Goal: Task Accomplishment & Management: Complete application form

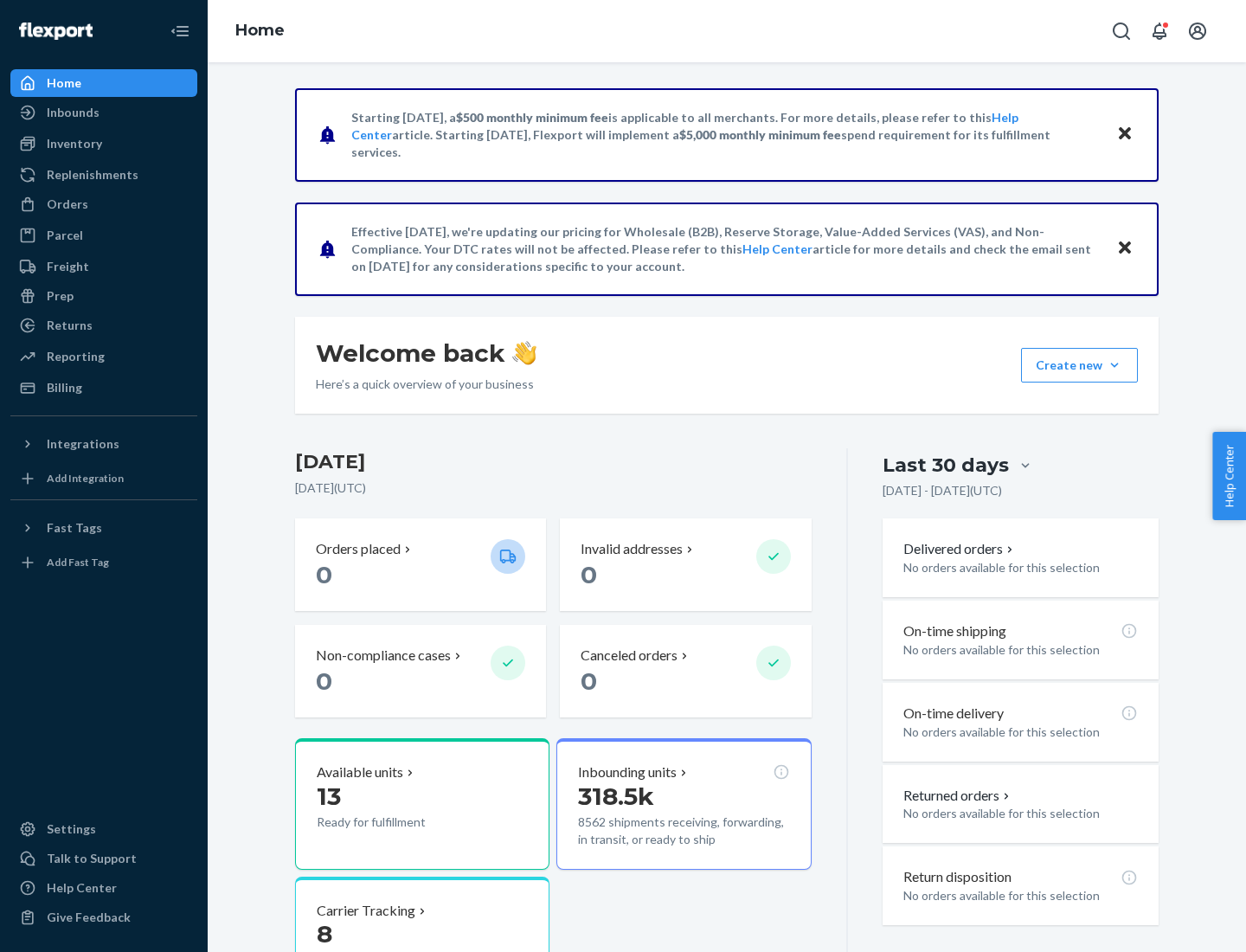
click at [1114, 365] on button "Create new Create new inbound Create new order Create new product" at bounding box center [1079, 365] width 117 height 35
click at [104, 112] on div "Inbounds" at bounding box center [104, 113] width 183 height 24
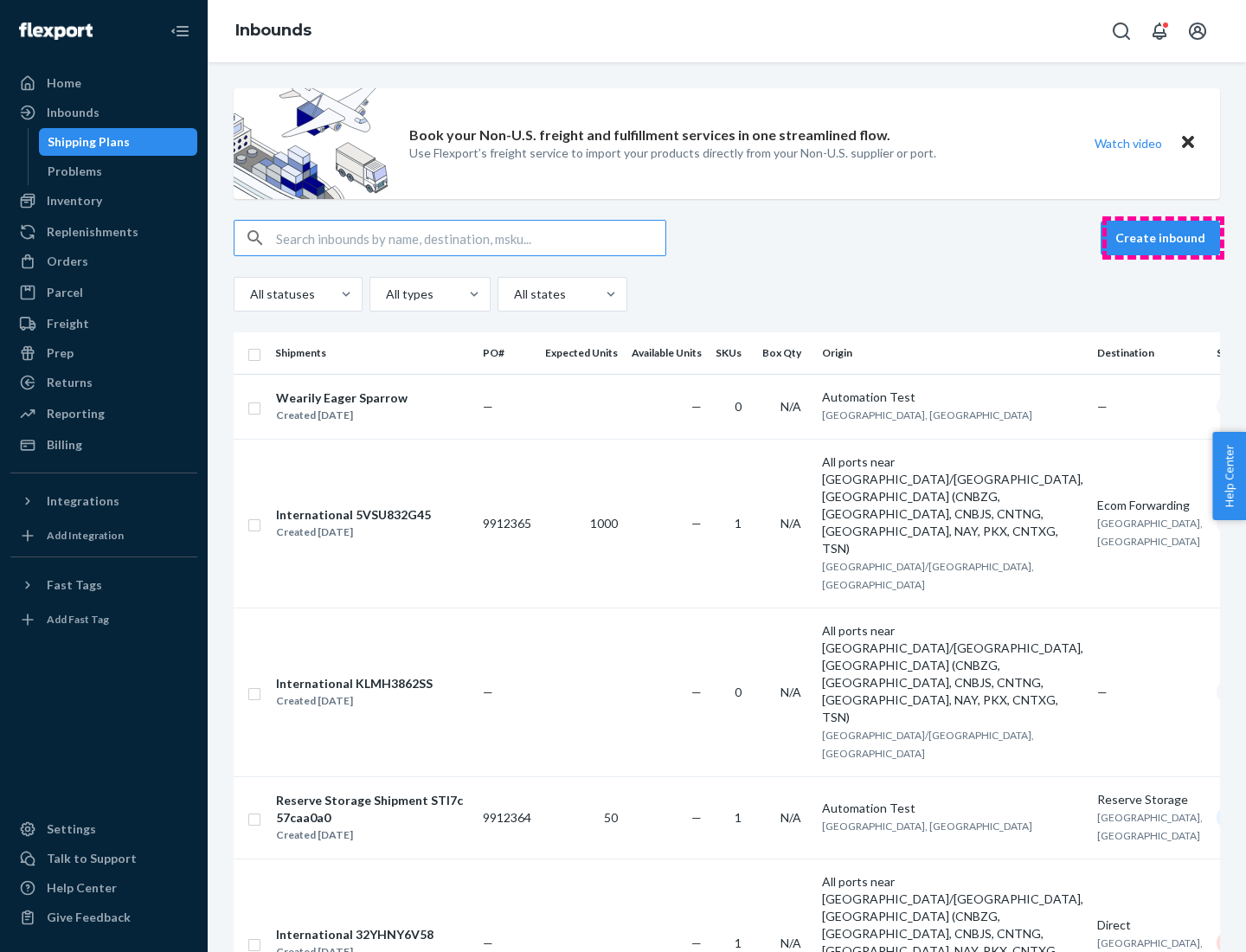
click at [1163, 238] on button "Create inbound" at bounding box center [1160, 237] width 119 height 35
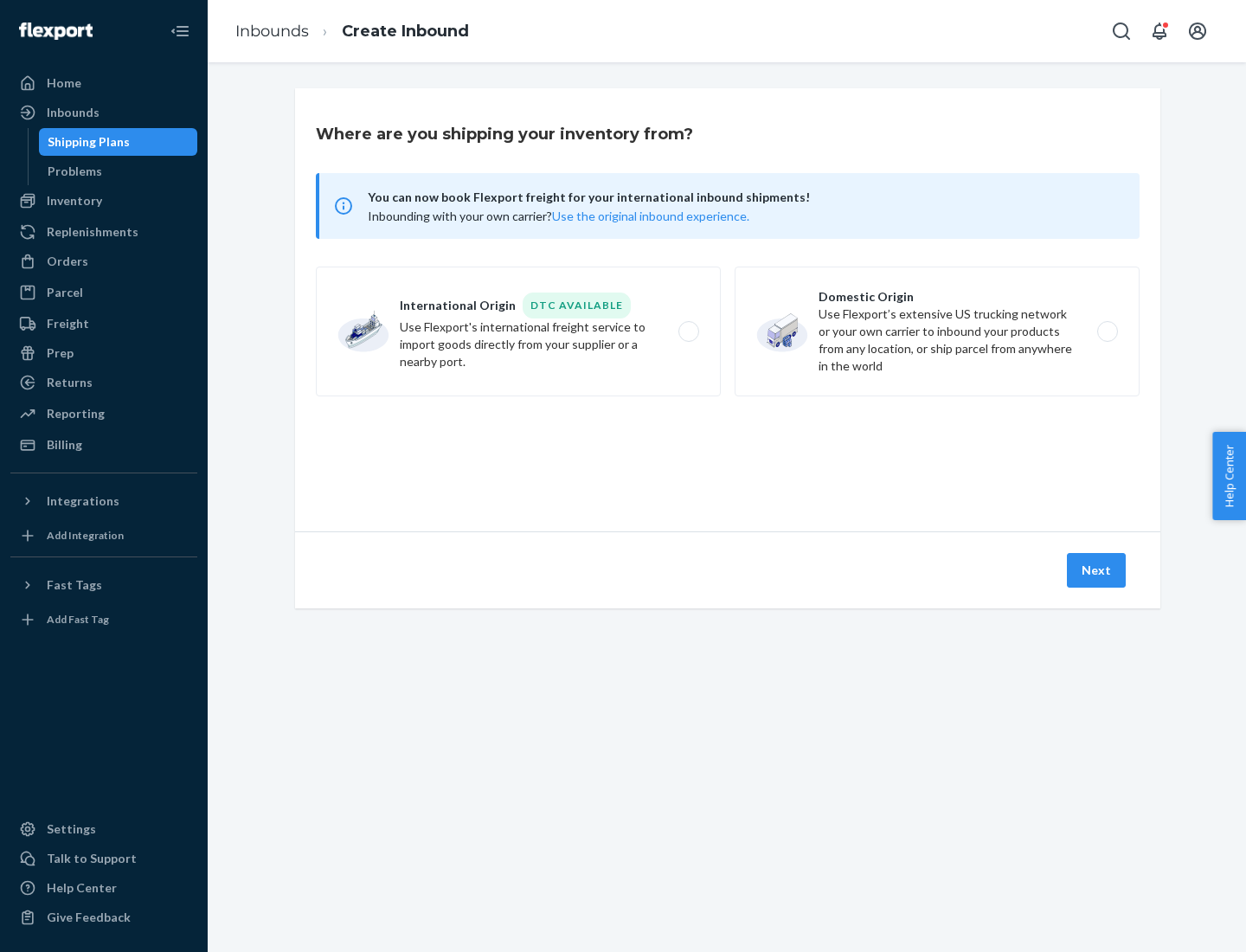
click at [937, 331] on label "Domestic Origin Use Flexport’s extensive US trucking network or your own carrie…" at bounding box center [937, 330] width 405 height 130
click at [1106, 331] on input "Domestic Origin Use Flexport’s extensive US trucking network or your own carrie…" at bounding box center [1112, 331] width 11 height 11
radio input "true"
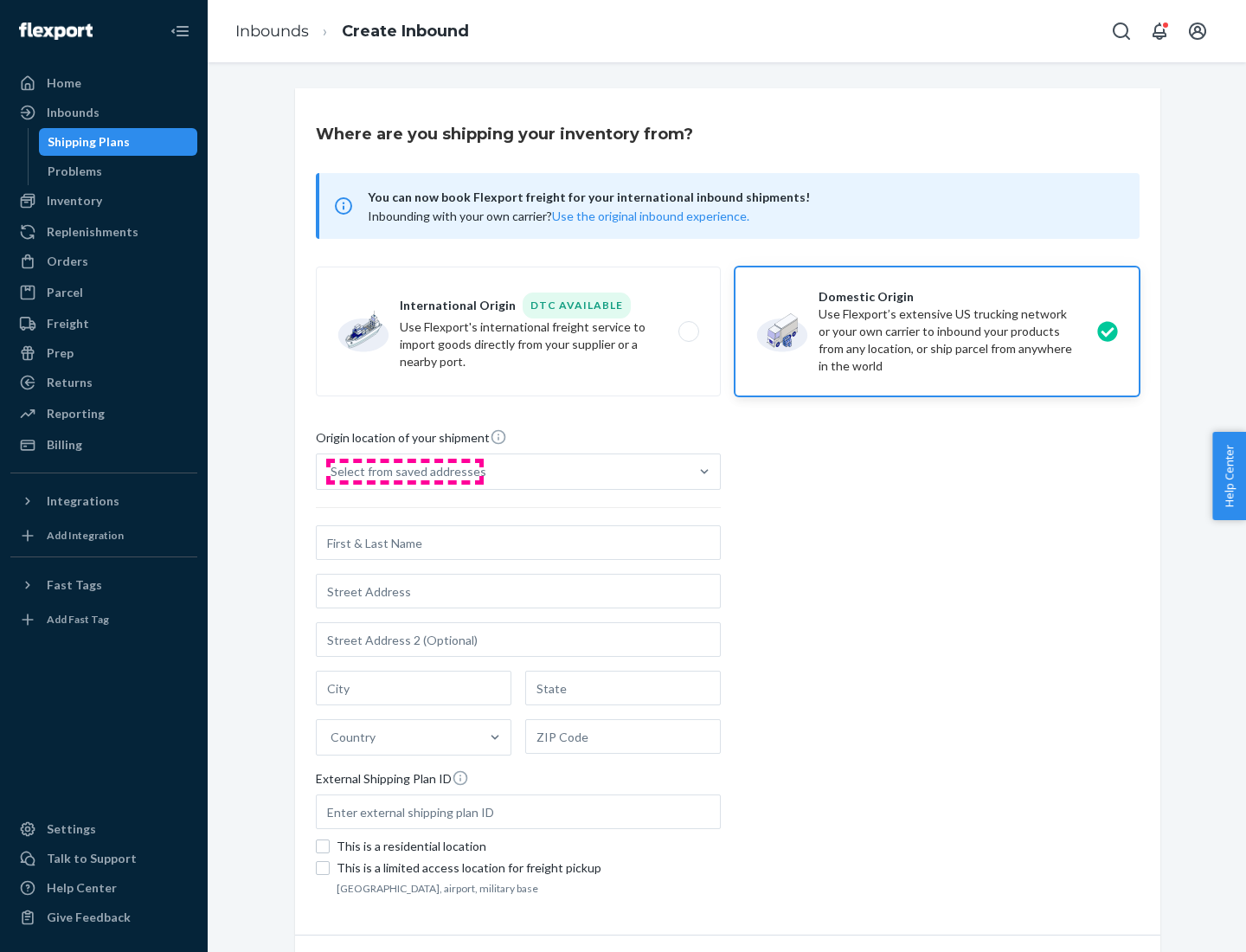
click at [404, 471] on div "Select from saved addresses" at bounding box center [408, 471] width 156 height 18
click at [332, 471] on input "Select from saved addresses" at bounding box center [331, 471] width 2 height 18
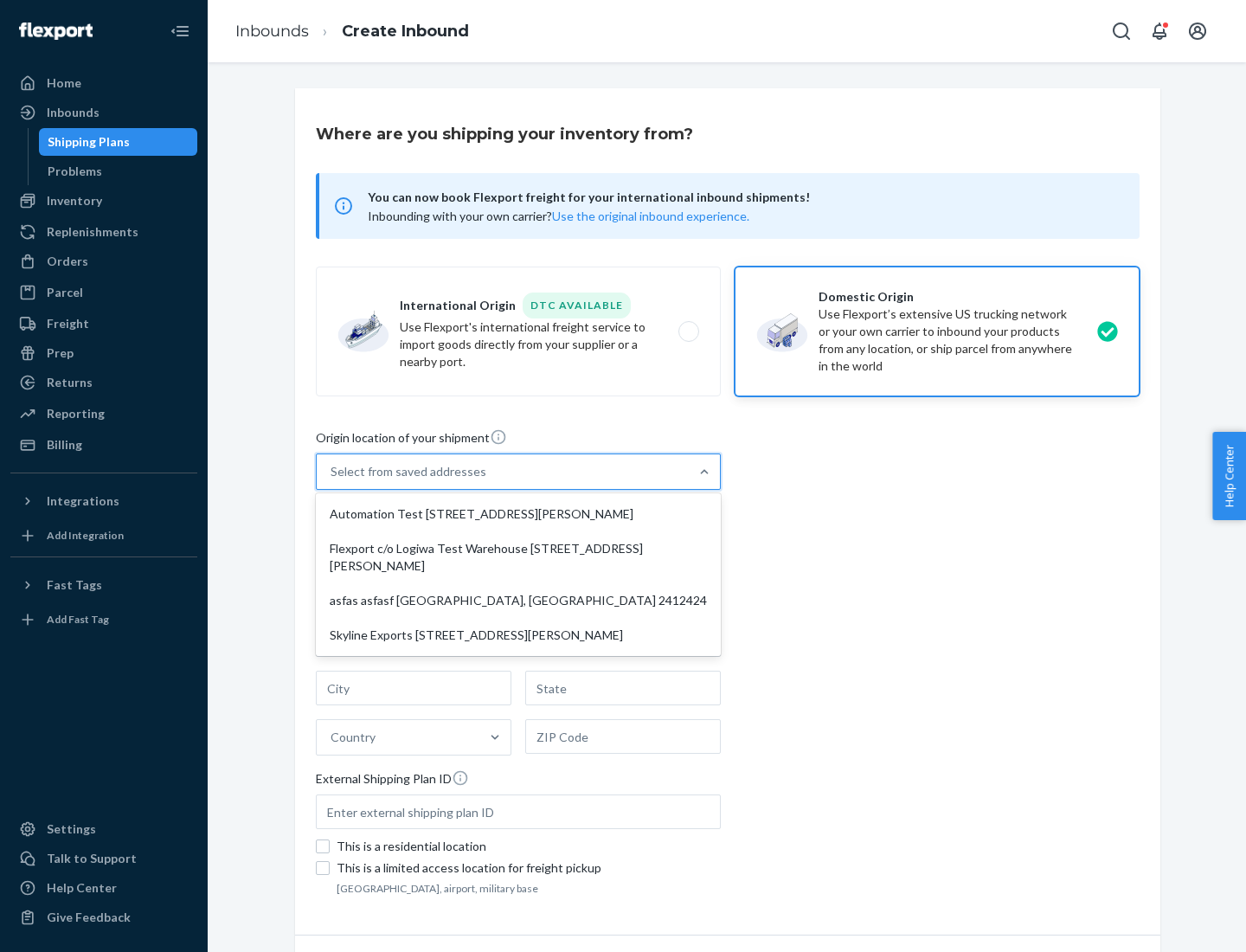
scroll to position [7, 0]
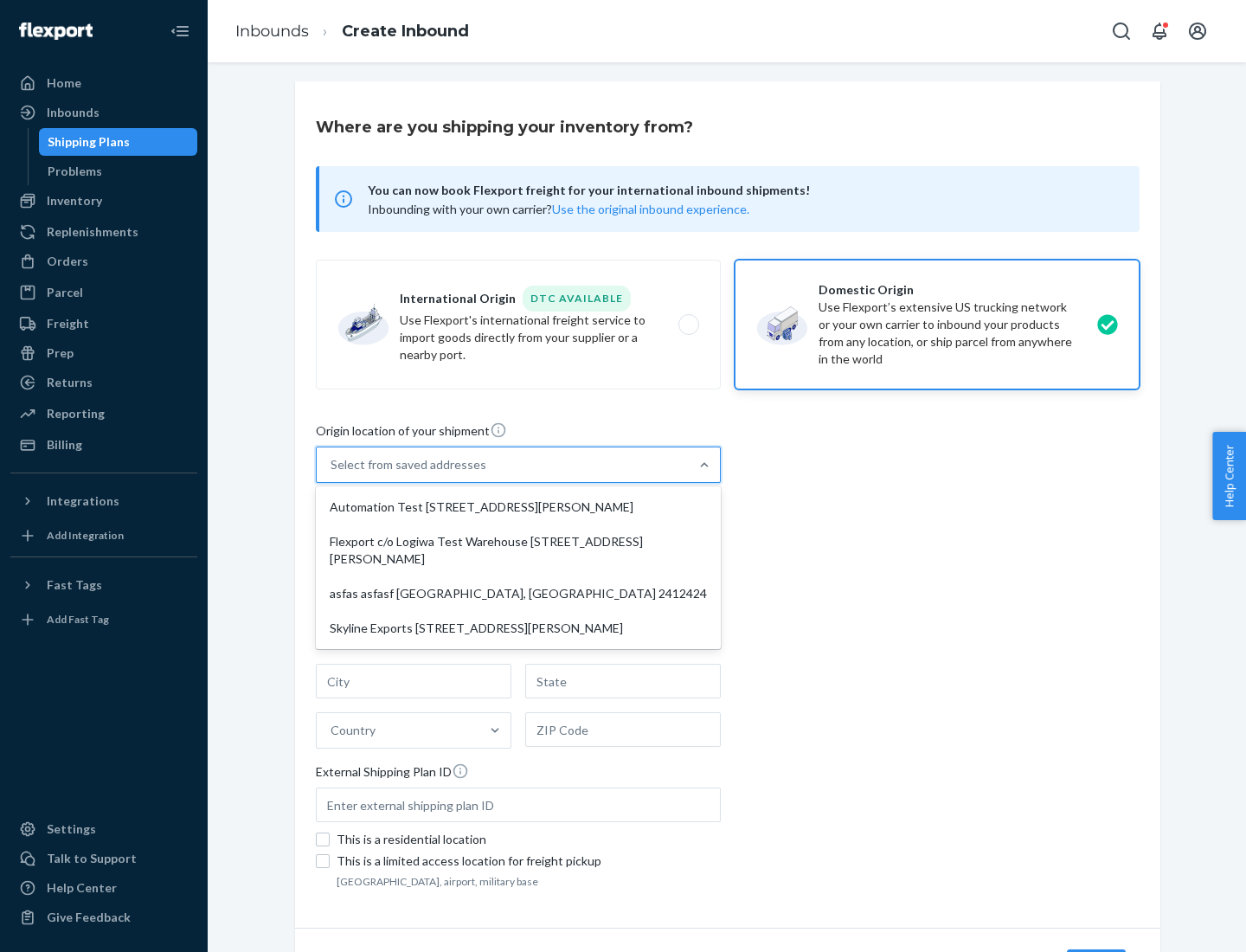
click at [518, 507] on div "Automation Test [STREET_ADDRESS][PERSON_NAME]" at bounding box center [518, 507] width 398 height 35
click at [332, 473] on input "option Automation Test [STREET_ADDRESS][PERSON_NAME] focused, 1 of 4. 4 results…" at bounding box center [331, 464] width 2 height 18
type input "Automation Test"
type input "9th Floor"
type input "[GEOGRAPHIC_DATA]"
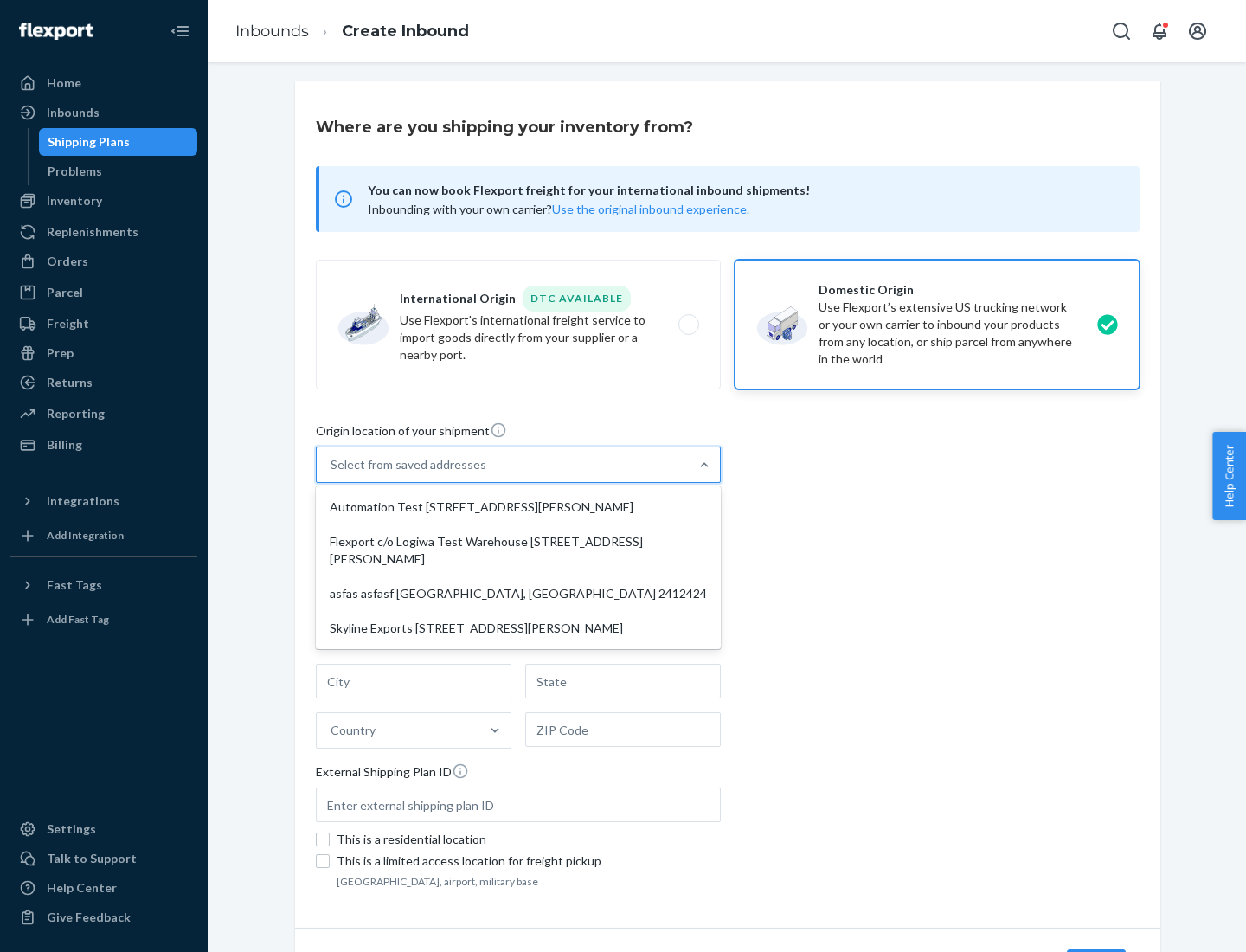
type input "CA"
type input "94104"
type input "[STREET_ADDRESS][PERSON_NAME]"
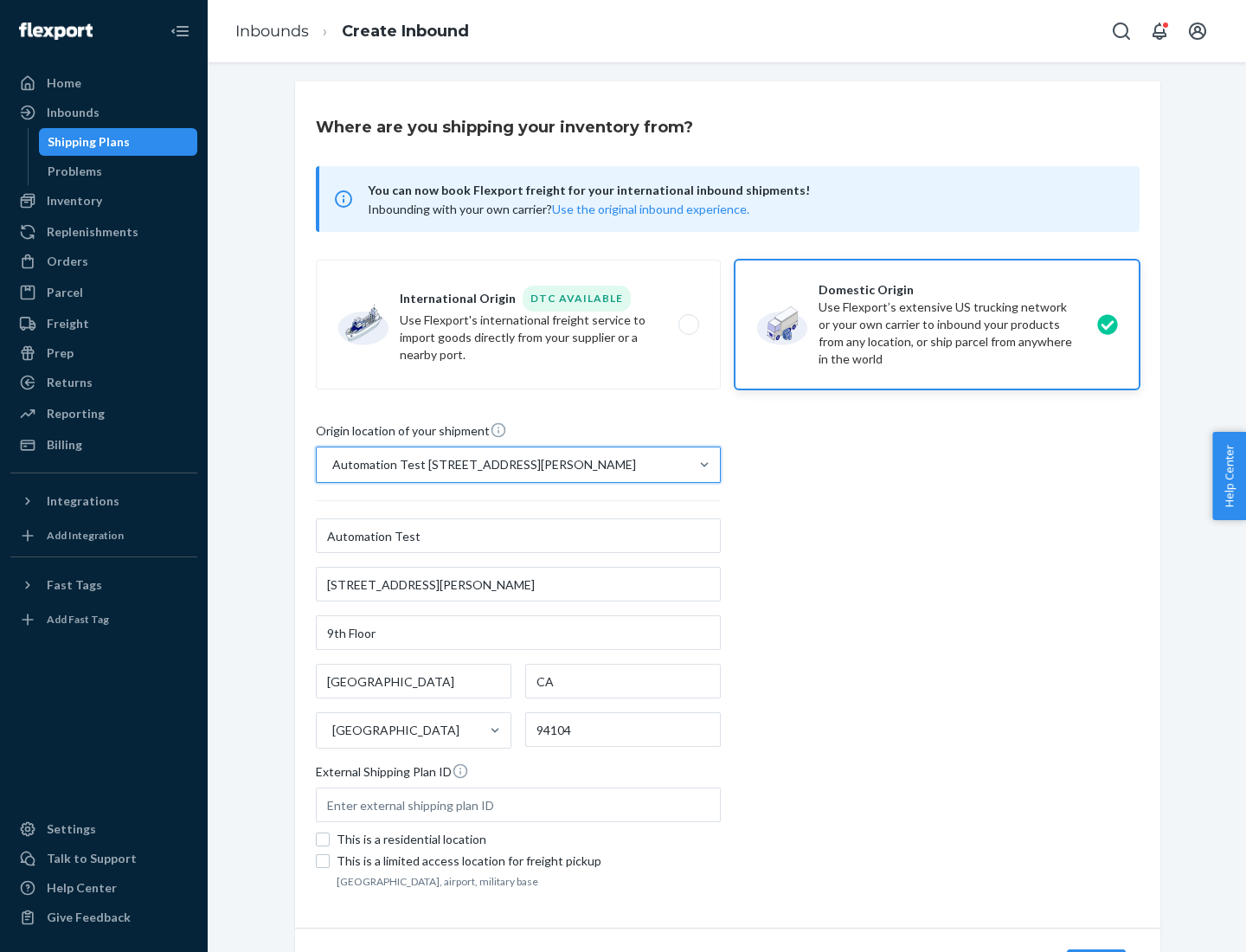
scroll to position [101, 0]
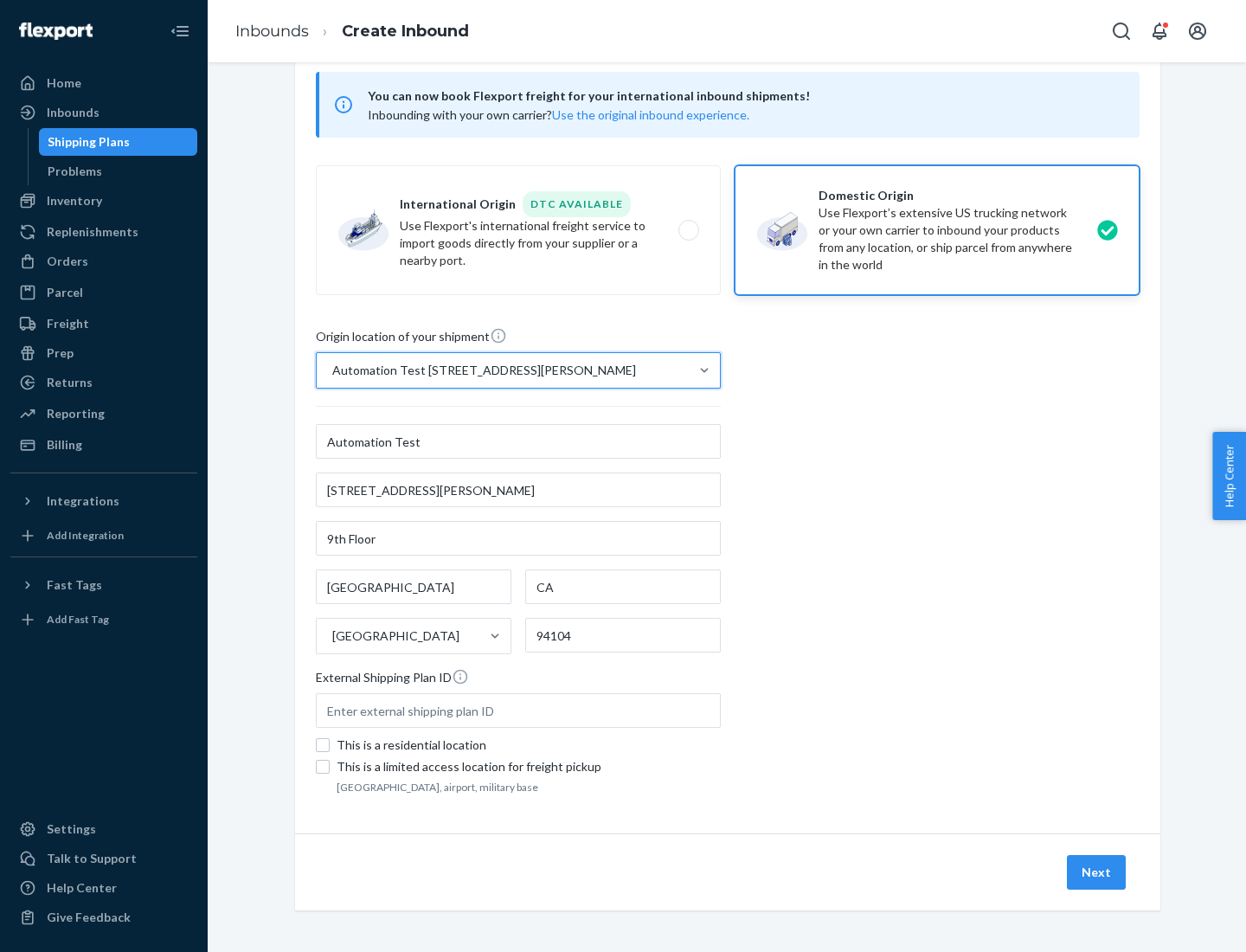
click at [1097, 872] on button "Next" at bounding box center [1096, 872] width 59 height 35
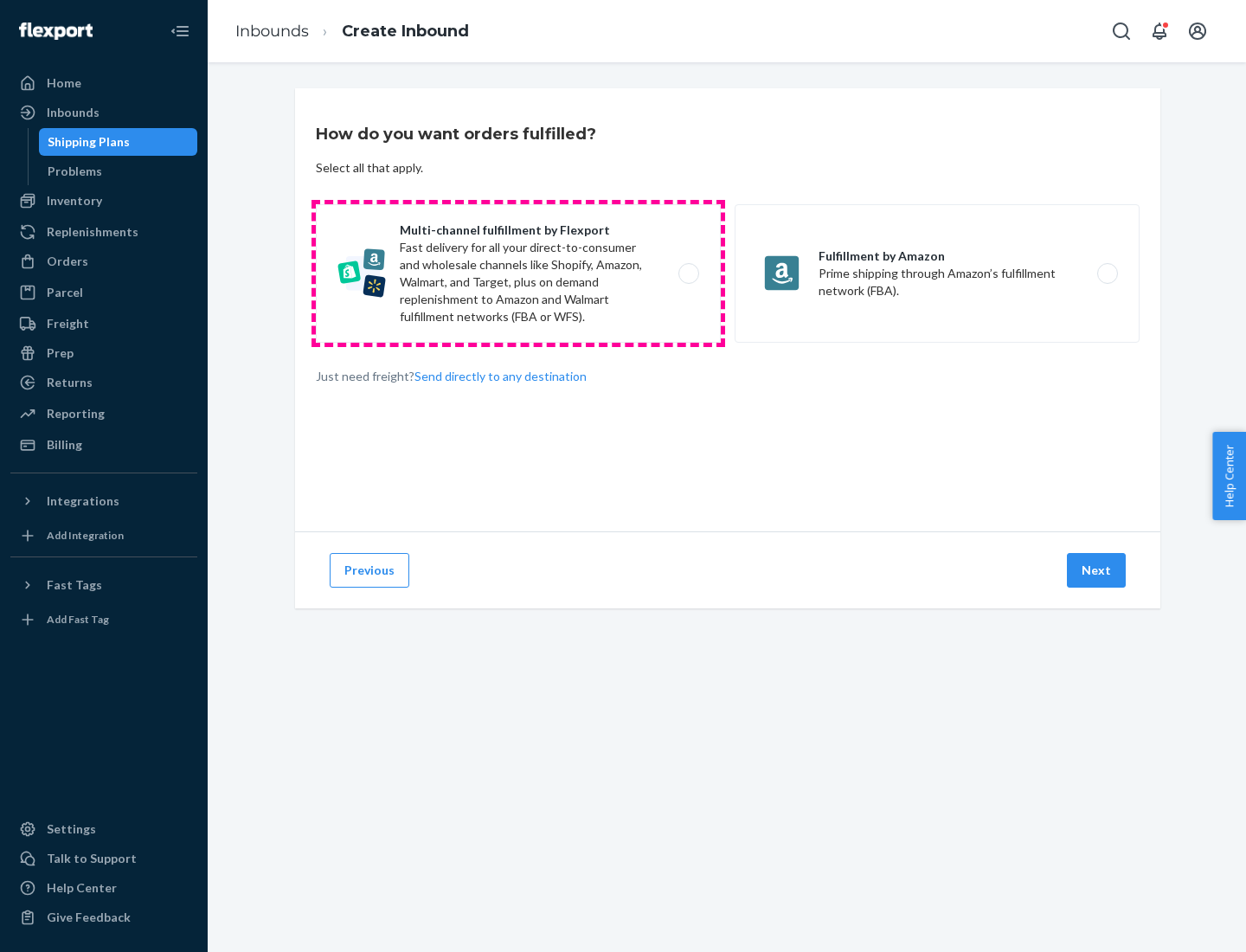
click at [518, 273] on label "Multi-channel fulfillment by Flexport Fast delivery for all your direct-to-cons…" at bounding box center [518, 273] width 405 height 138
click at [688, 273] on input "Multi-channel fulfillment by Flexport Fast delivery for all your direct-to-cons…" at bounding box center [693, 273] width 11 height 11
radio input "true"
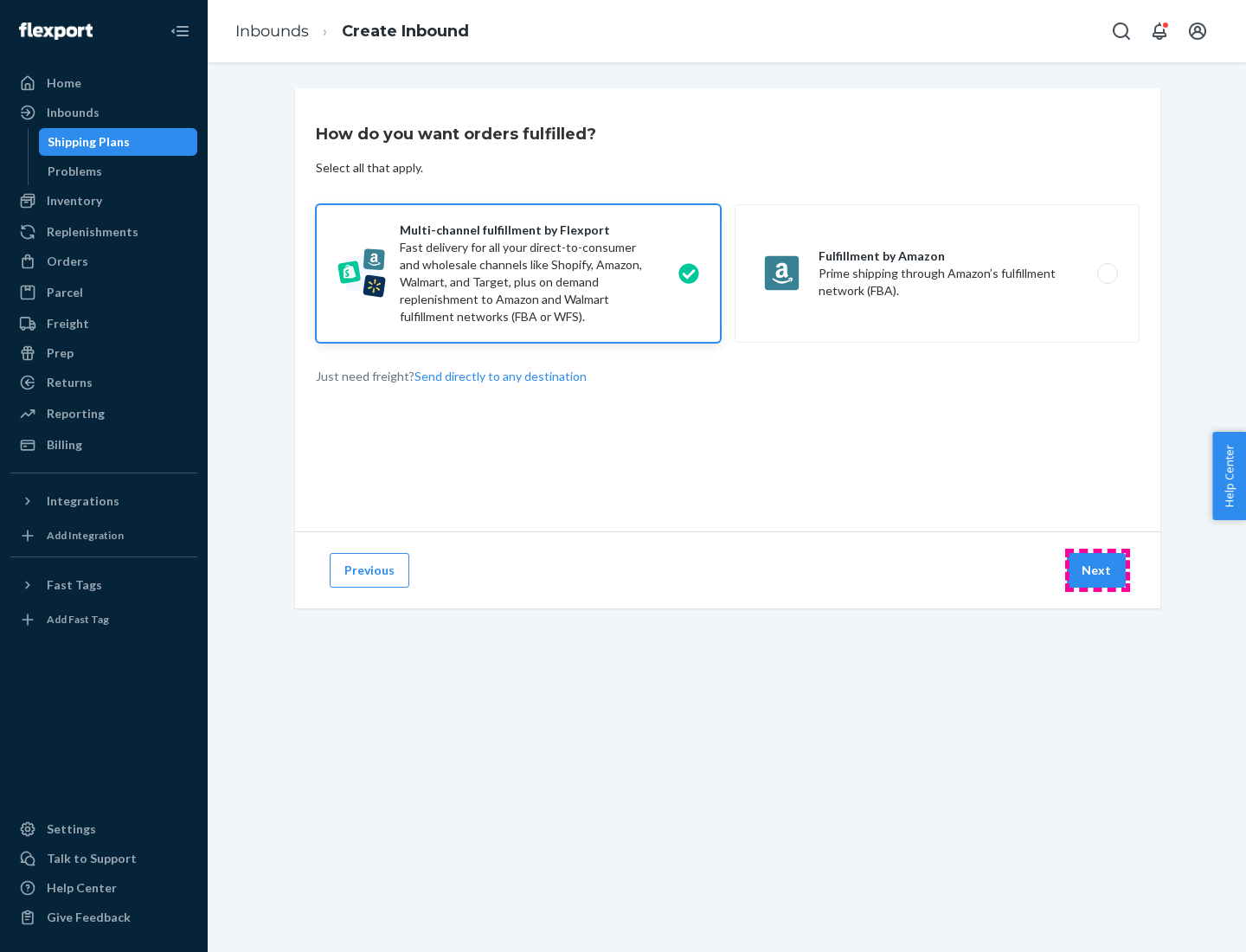
click at [1097, 570] on button "Next" at bounding box center [1096, 569] width 59 height 35
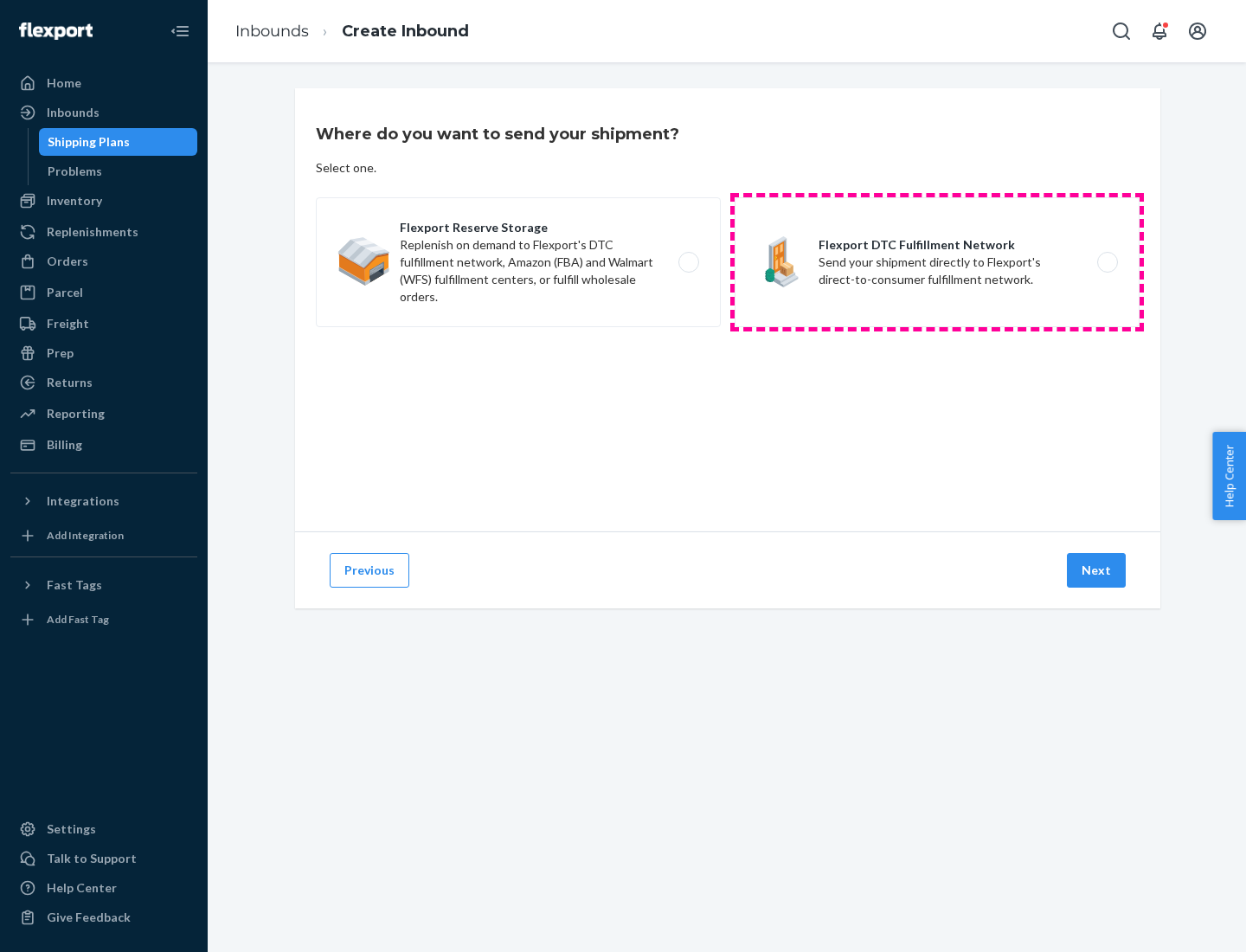
click at [937, 262] on label "Flexport DTC Fulfillment Network Send your shipment directly to Flexport's dire…" at bounding box center [937, 261] width 405 height 130
click at [1106, 262] on input "Flexport DTC Fulfillment Network Send your shipment directly to Flexport's dire…" at bounding box center [1112, 262] width 11 height 11
radio input "true"
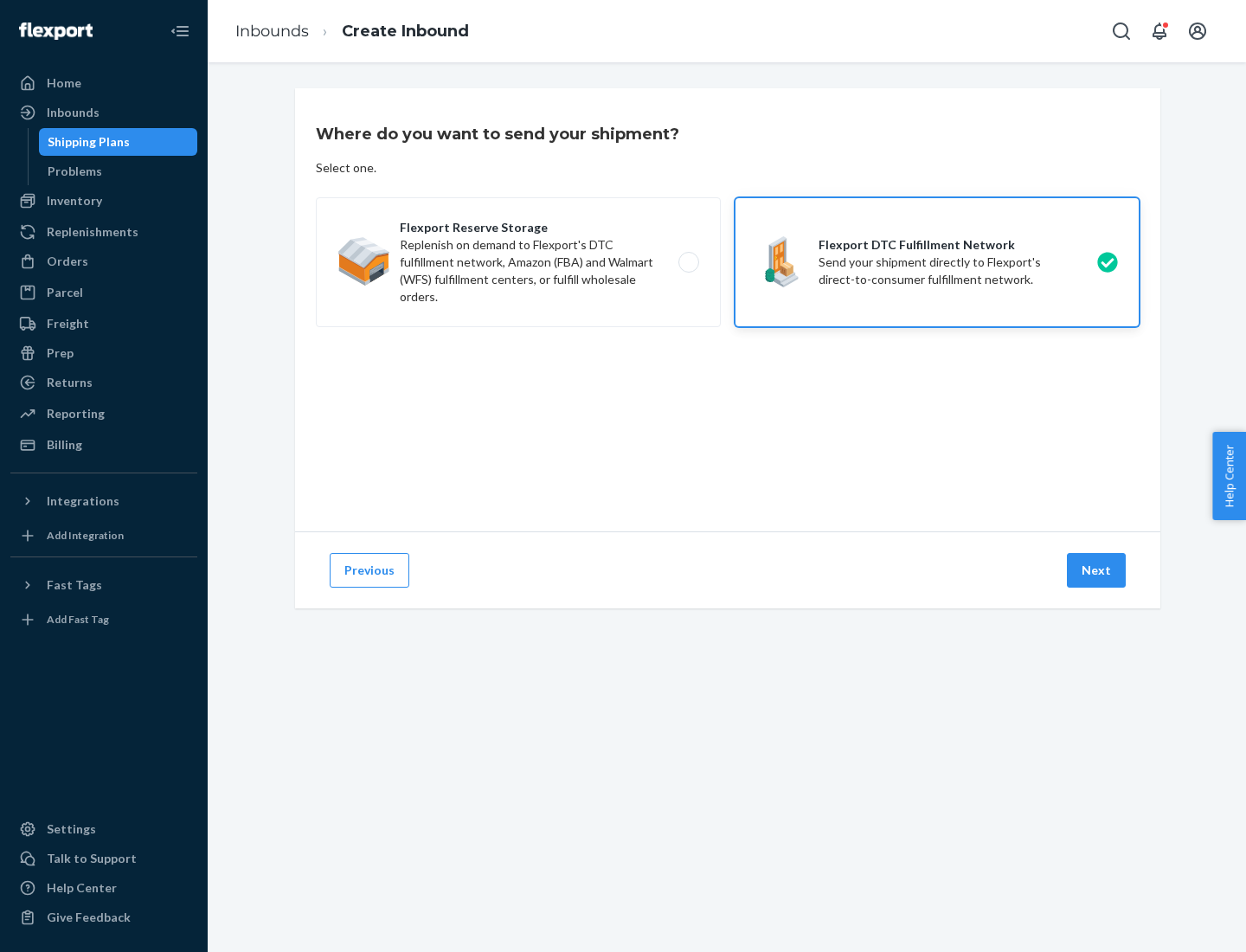
click at [1097, 570] on button "Next" at bounding box center [1096, 569] width 59 height 35
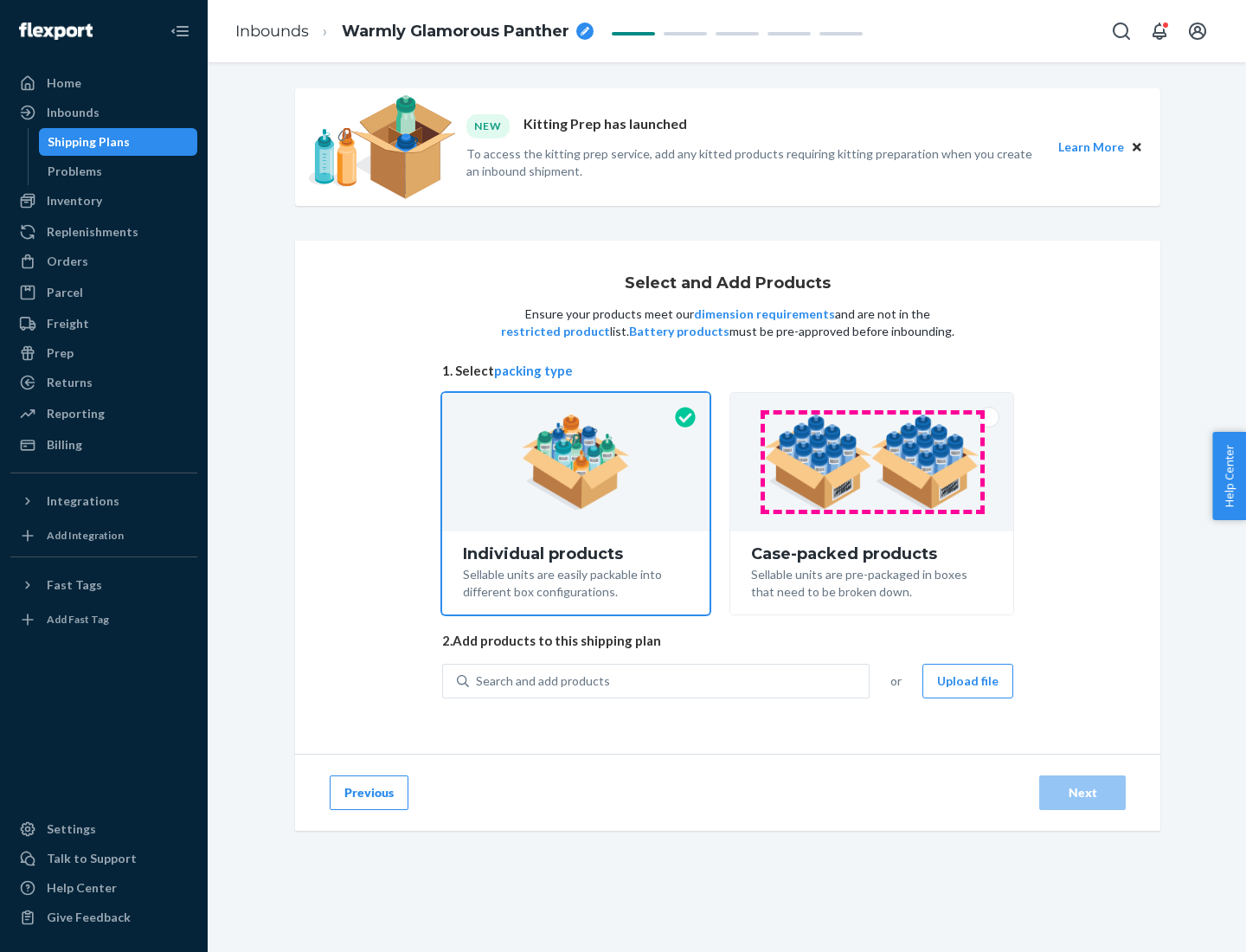
click at [872, 462] on img at bounding box center [871, 462] width 216 height 95
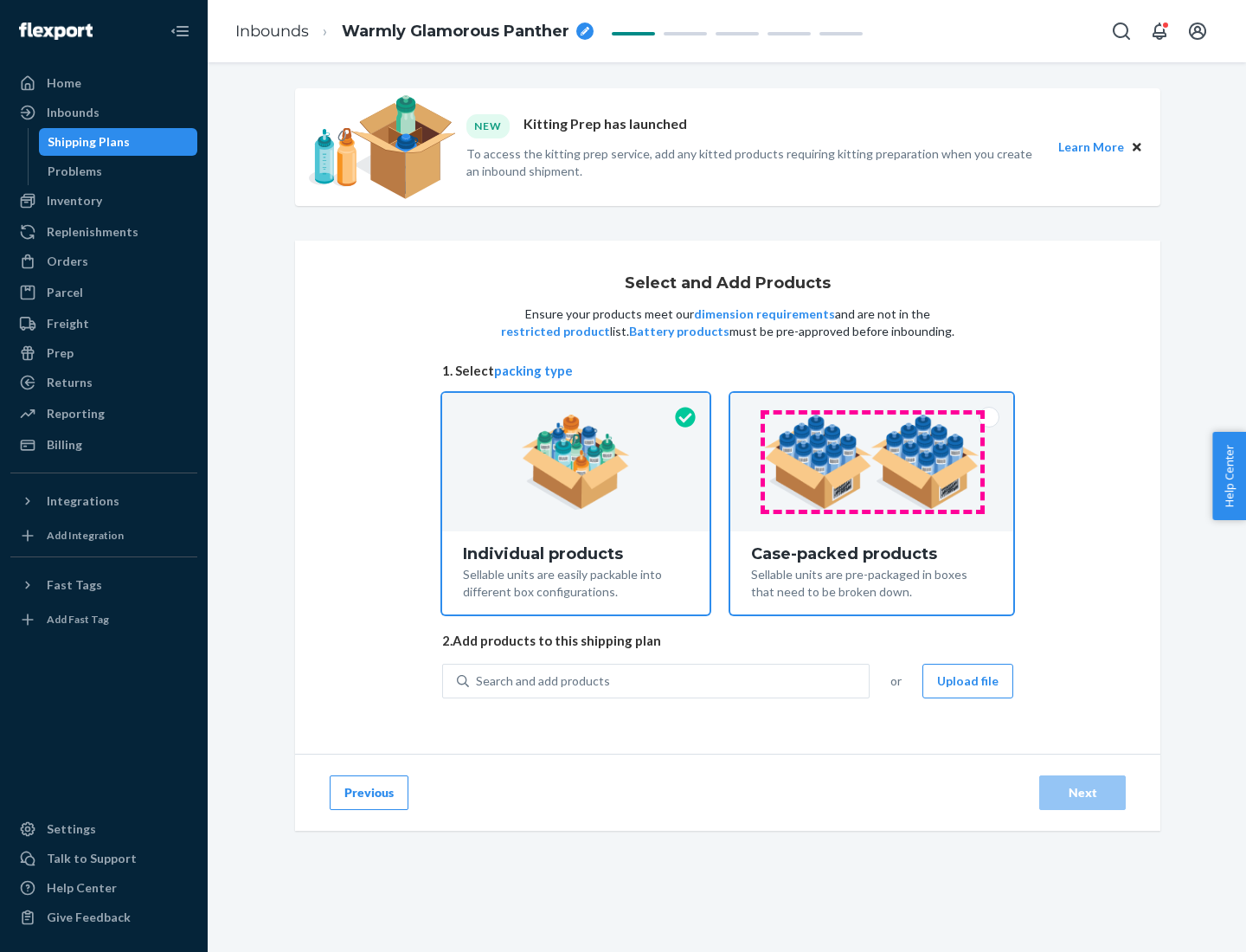
click at [872, 404] on input "Case-packed products Sellable units are pre-packaged in boxes that need to be b…" at bounding box center [872, 399] width 11 height 11
radio input "true"
radio input "false"
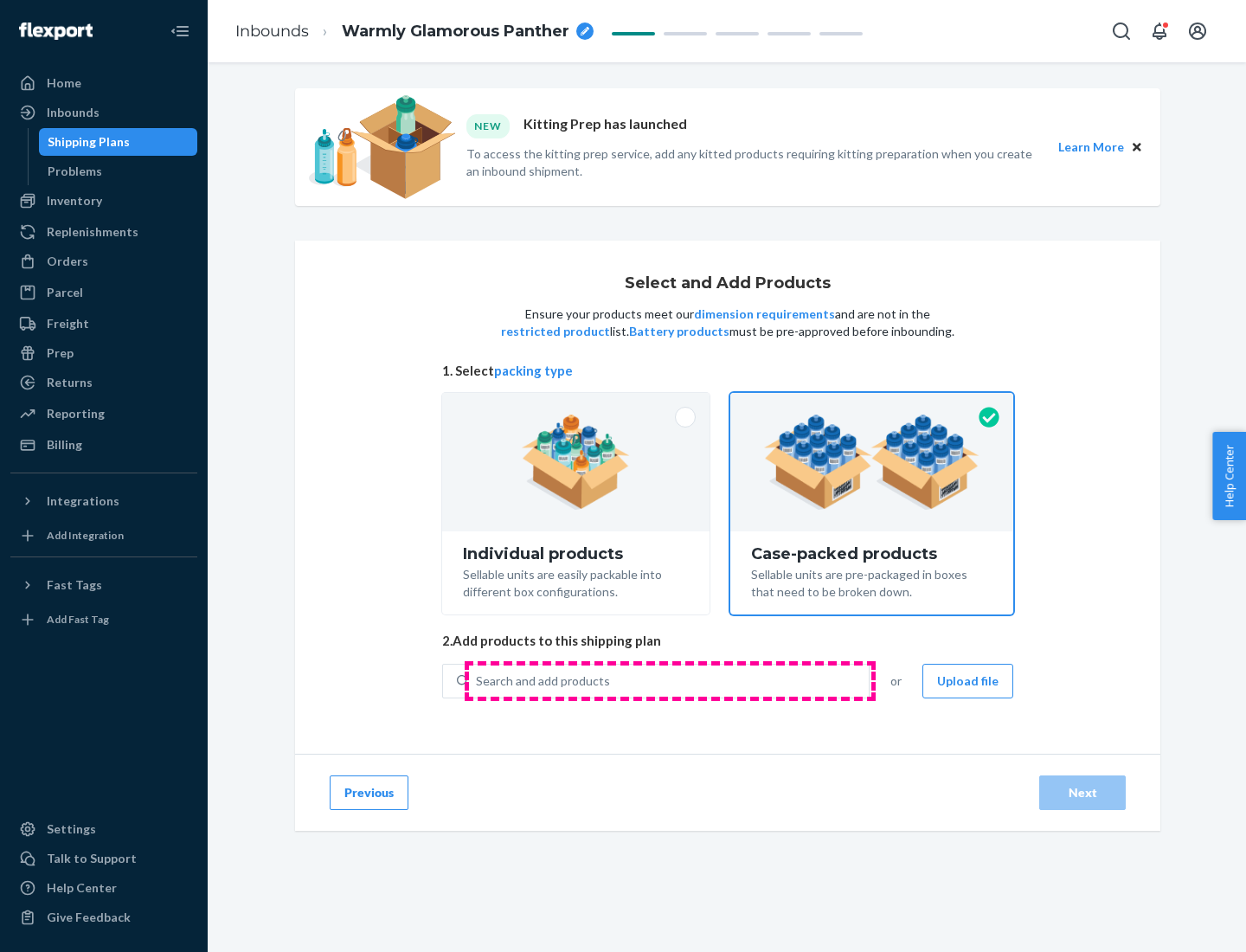
click at [669, 679] on div "Search and add products" at bounding box center [668, 680] width 399 height 31
click at [478, 679] on input "Search and add products" at bounding box center [477, 680] width 2 height 18
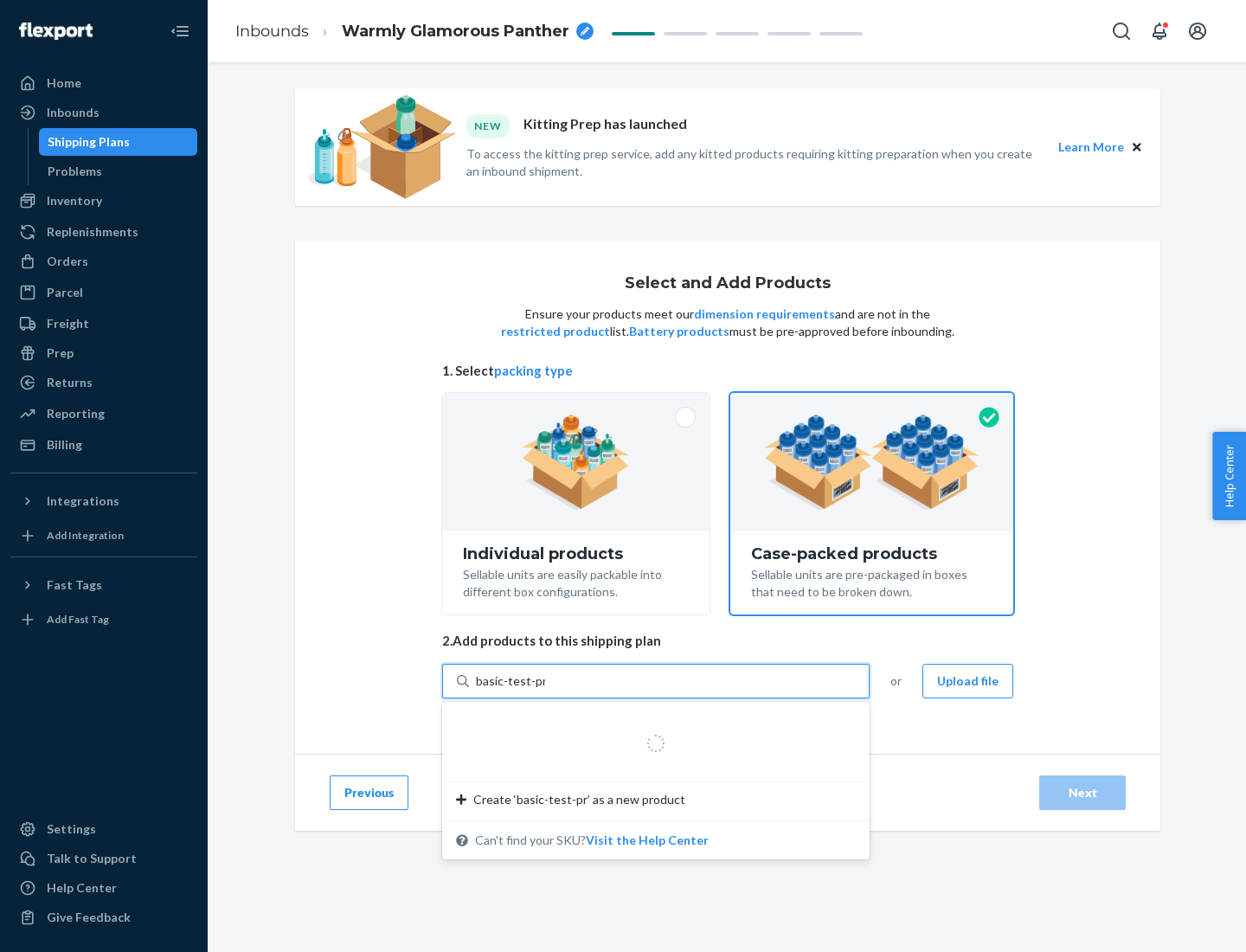
type input "basic-test-product-1"
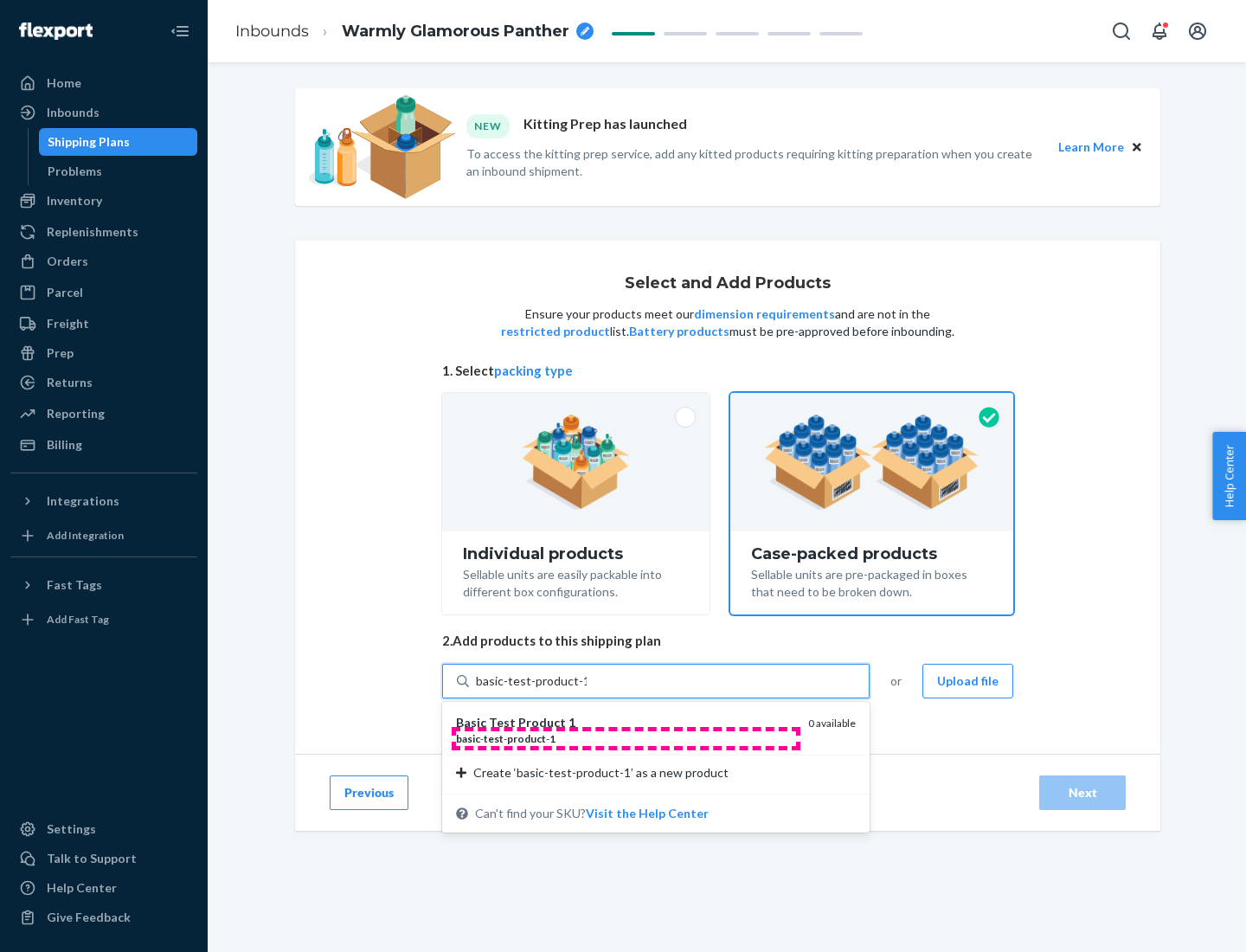
click at [625, 738] on div "basic - test - product - 1" at bounding box center [624, 738] width 338 height 15
click at [586, 690] on input "basic-test-product-1" at bounding box center [531, 680] width 111 height 18
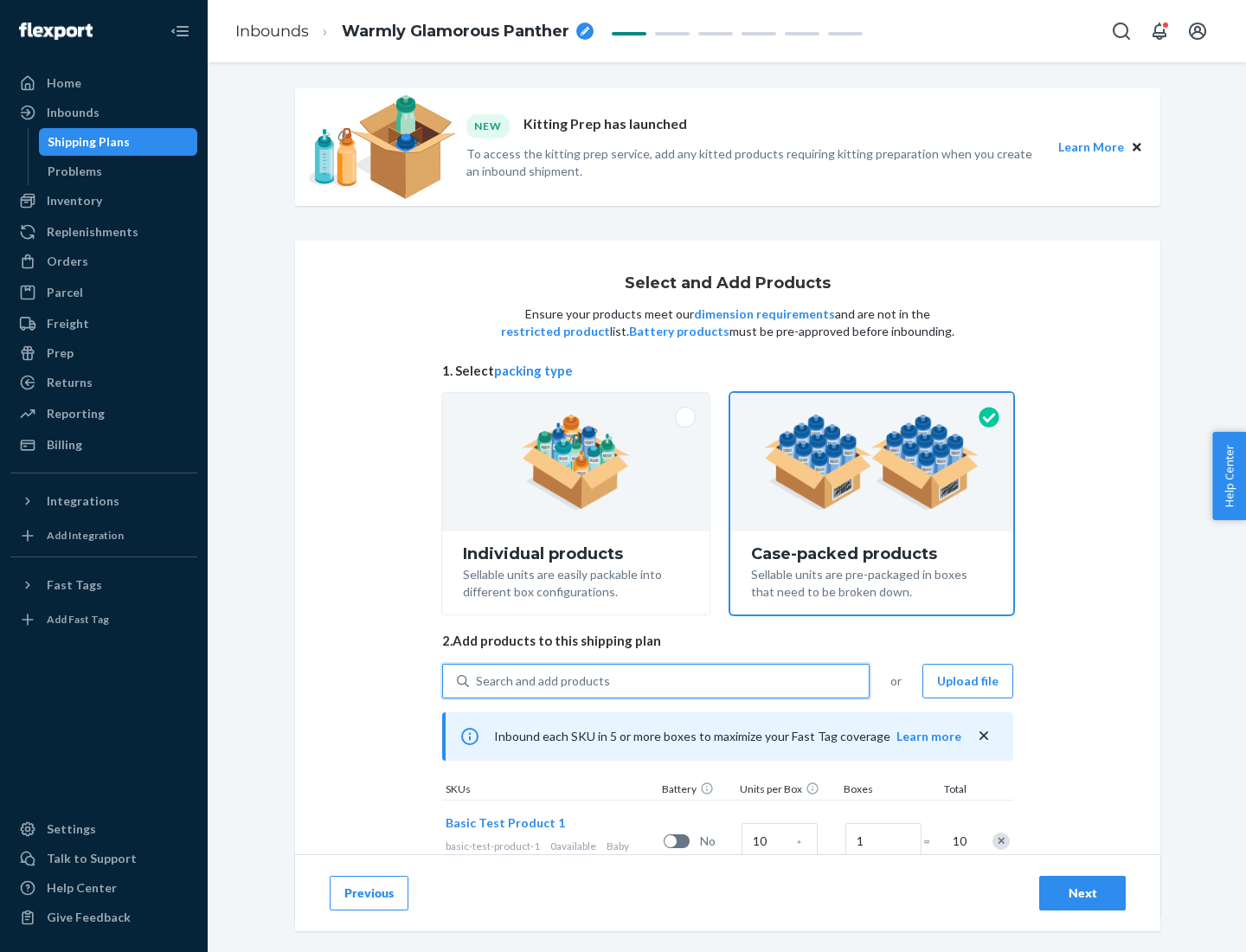
scroll to position [63, 0]
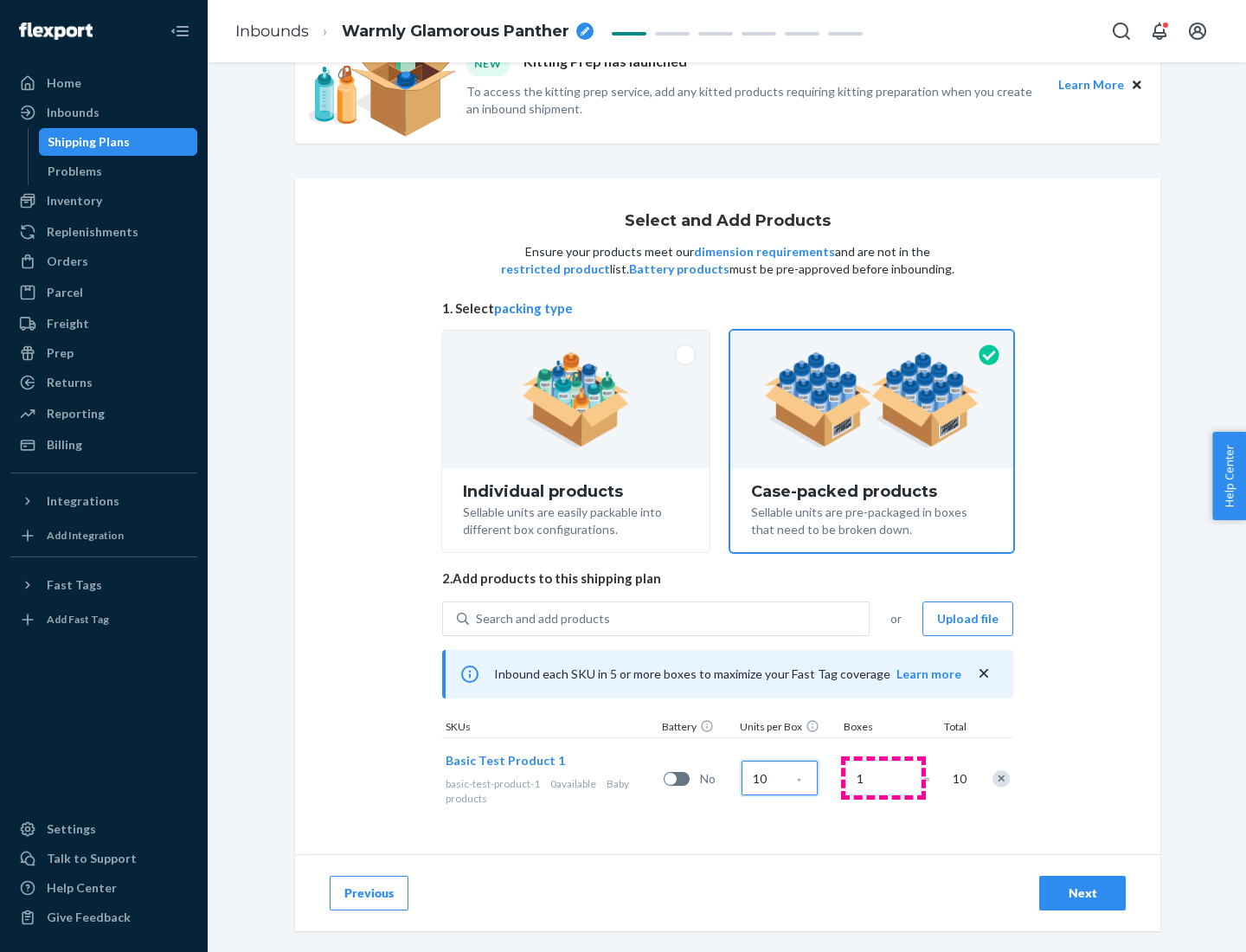
type input "10"
type input "7"
click at [1082, 892] on div "Next" at bounding box center [1082, 892] width 57 height 18
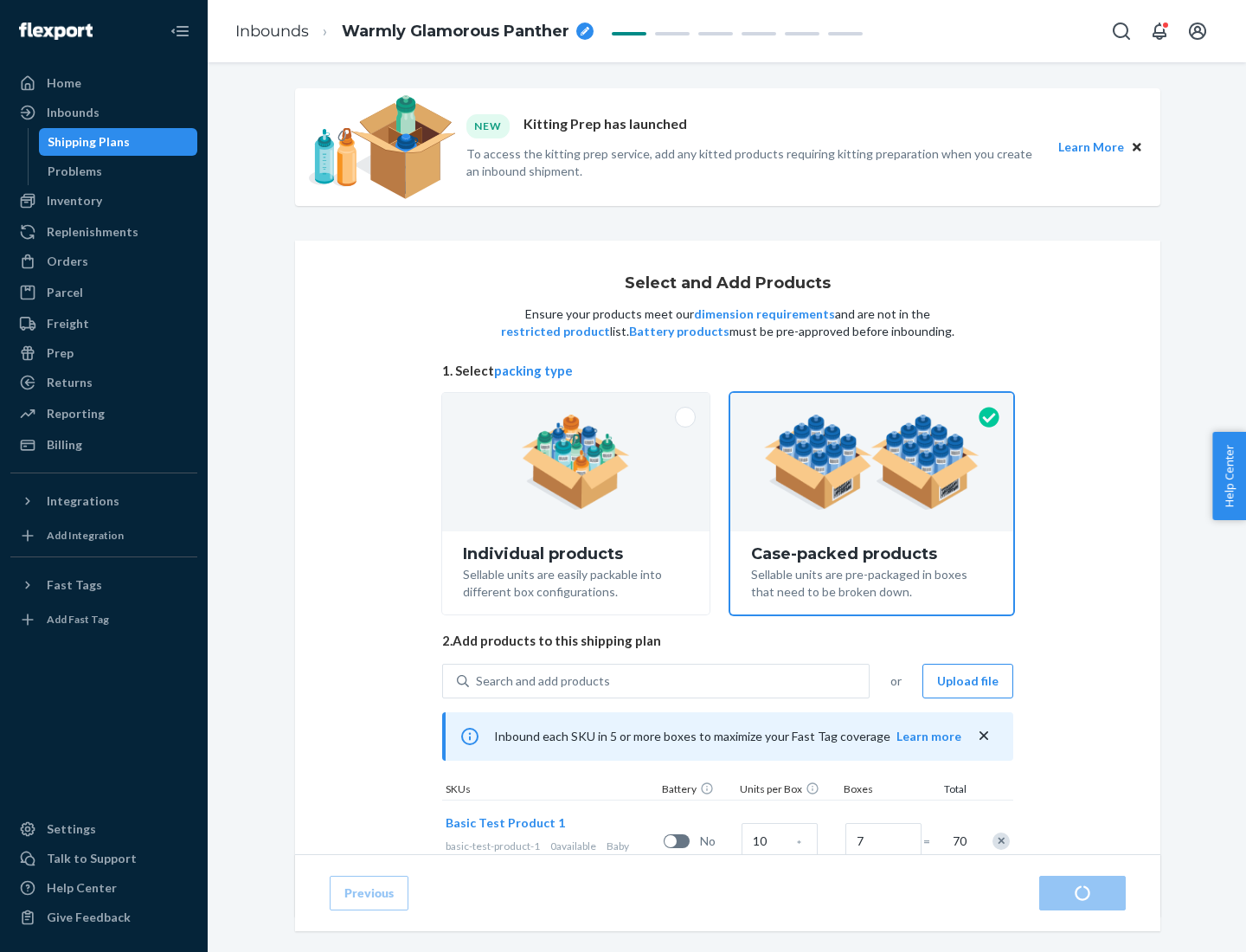
radio input "true"
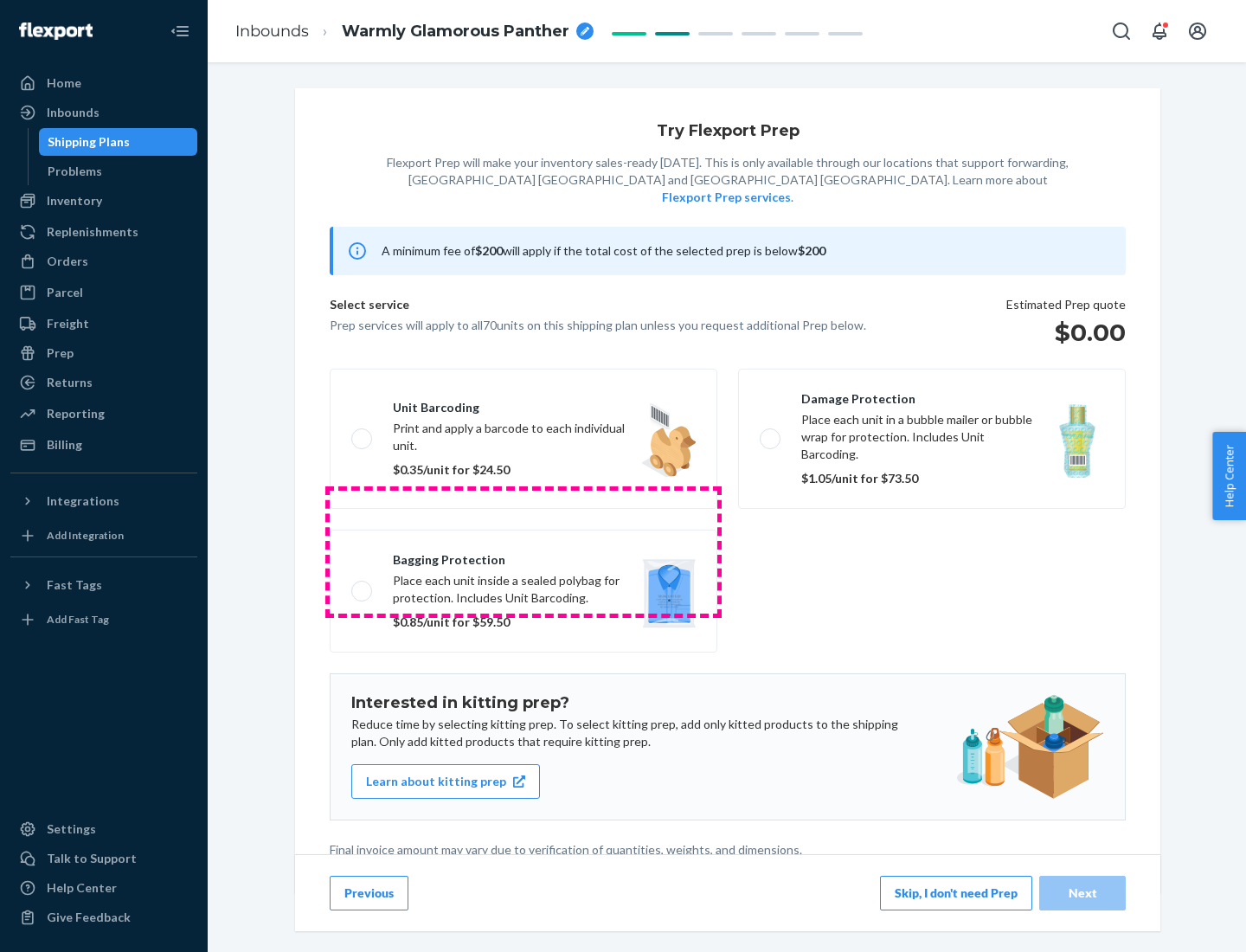
scroll to position [5, 0]
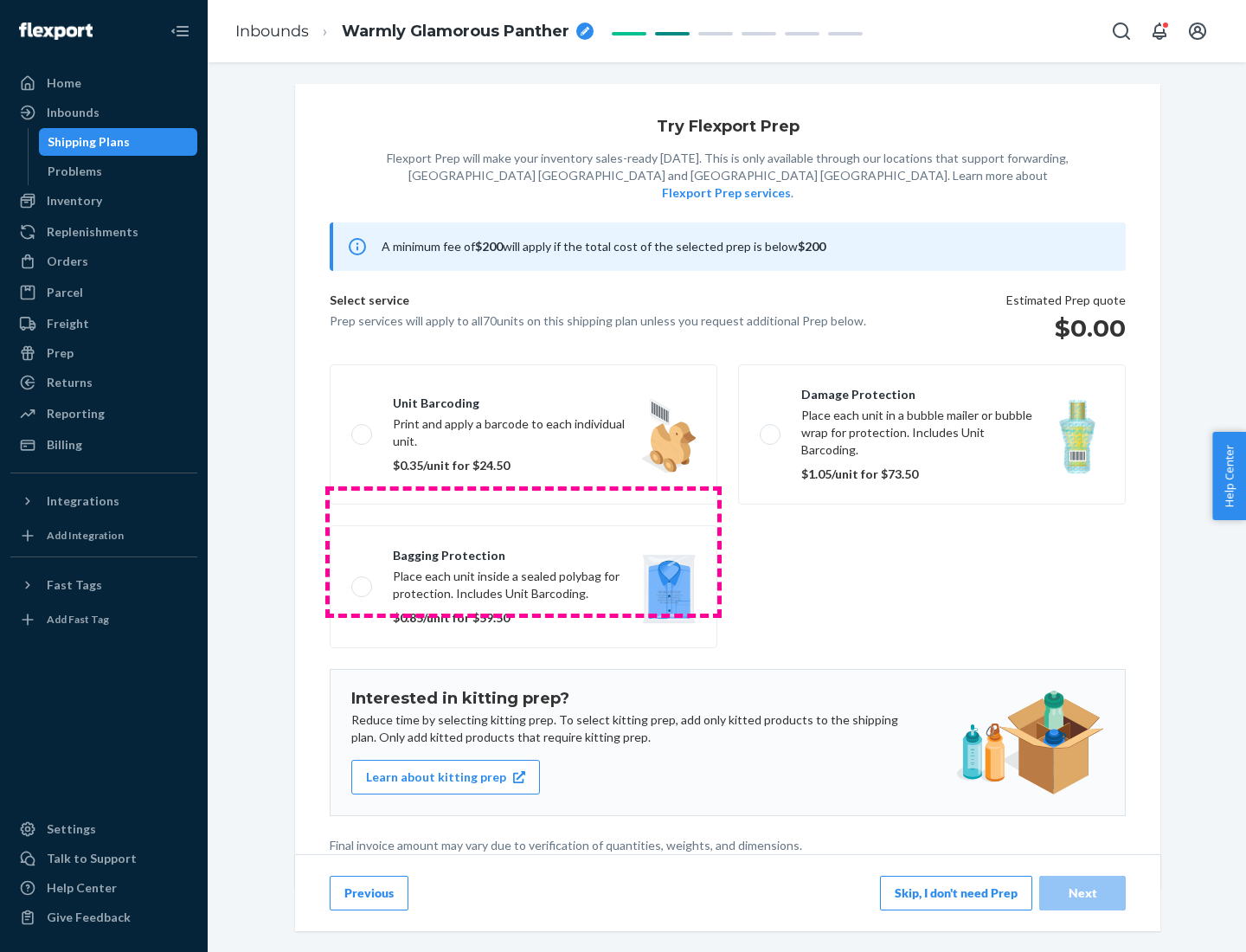
click at [524, 551] on label "Bagging protection Place each unit inside a sealed polybag for protection. Incl…" at bounding box center [523, 587] width 387 height 123
click at [362, 581] on input "Bagging protection Place each unit inside a sealed polybag for protection. Incl…" at bounding box center [357, 586] width 11 height 11
checkbox input "true"
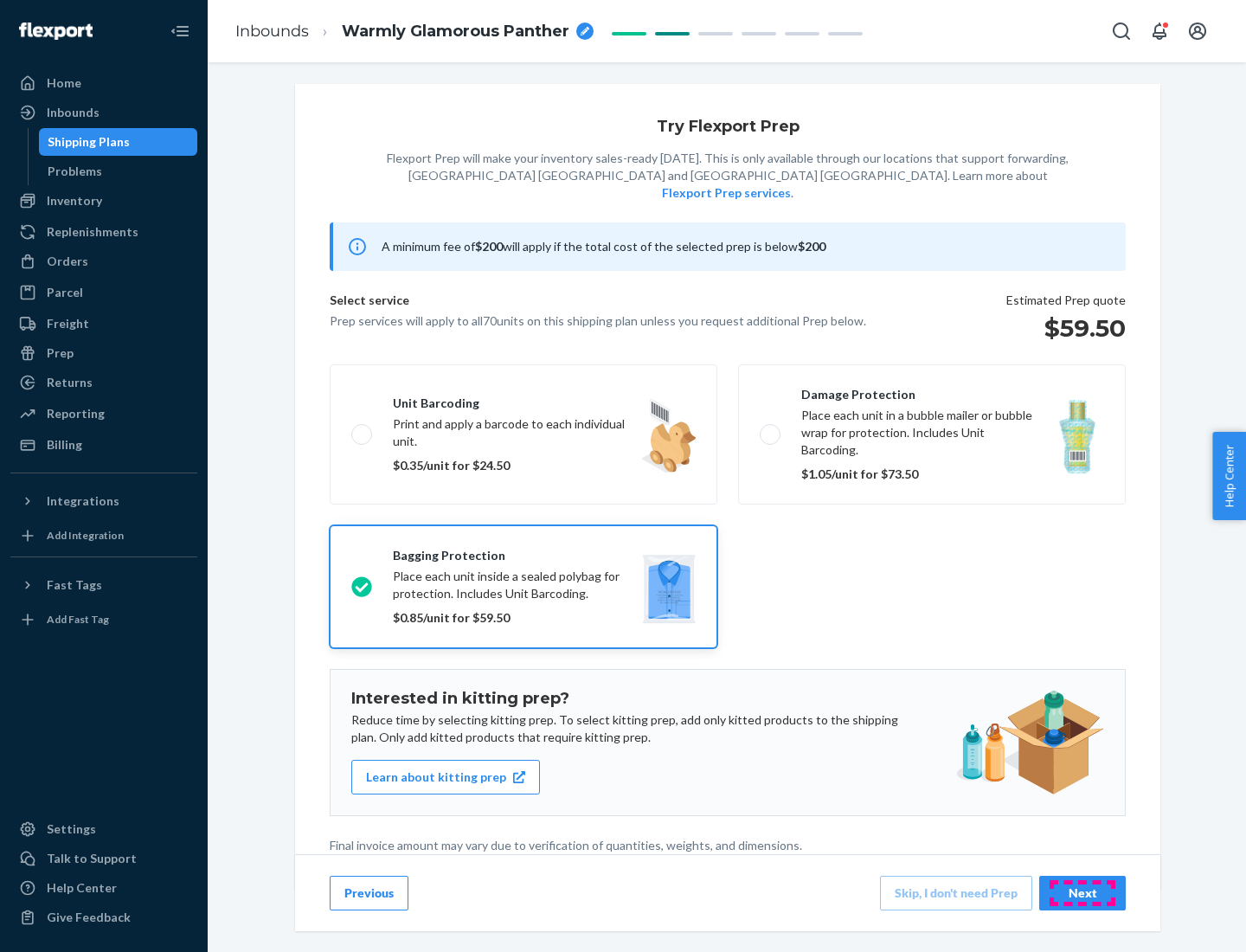
click at [1082, 892] on div "Next" at bounding box center [1082, 892] width 57 height 18
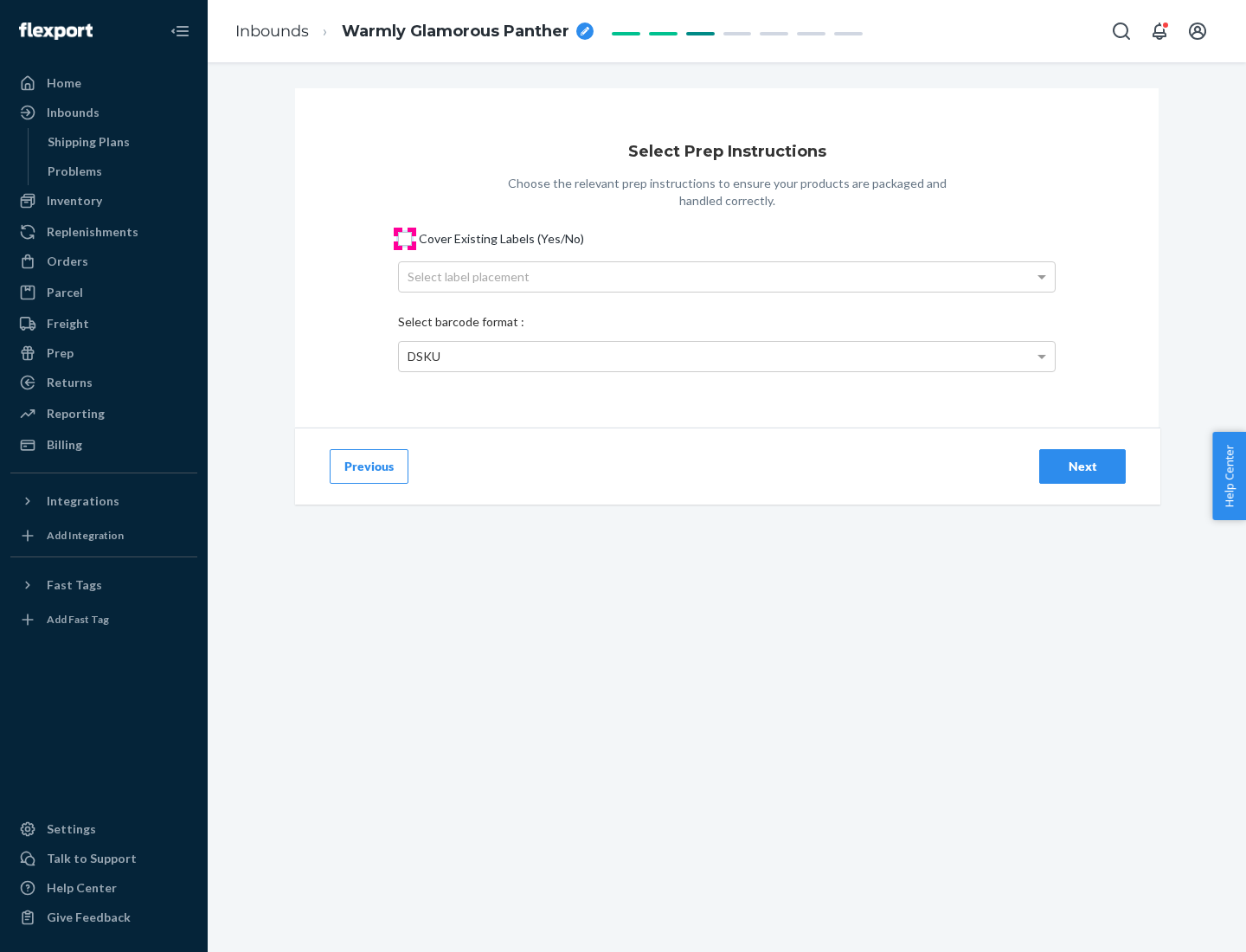
click at [405, 238] on input "Cover Existing Labels (Yes/No)" at bounding box center [404, 238] width 14 height 14
checkbox input "true"
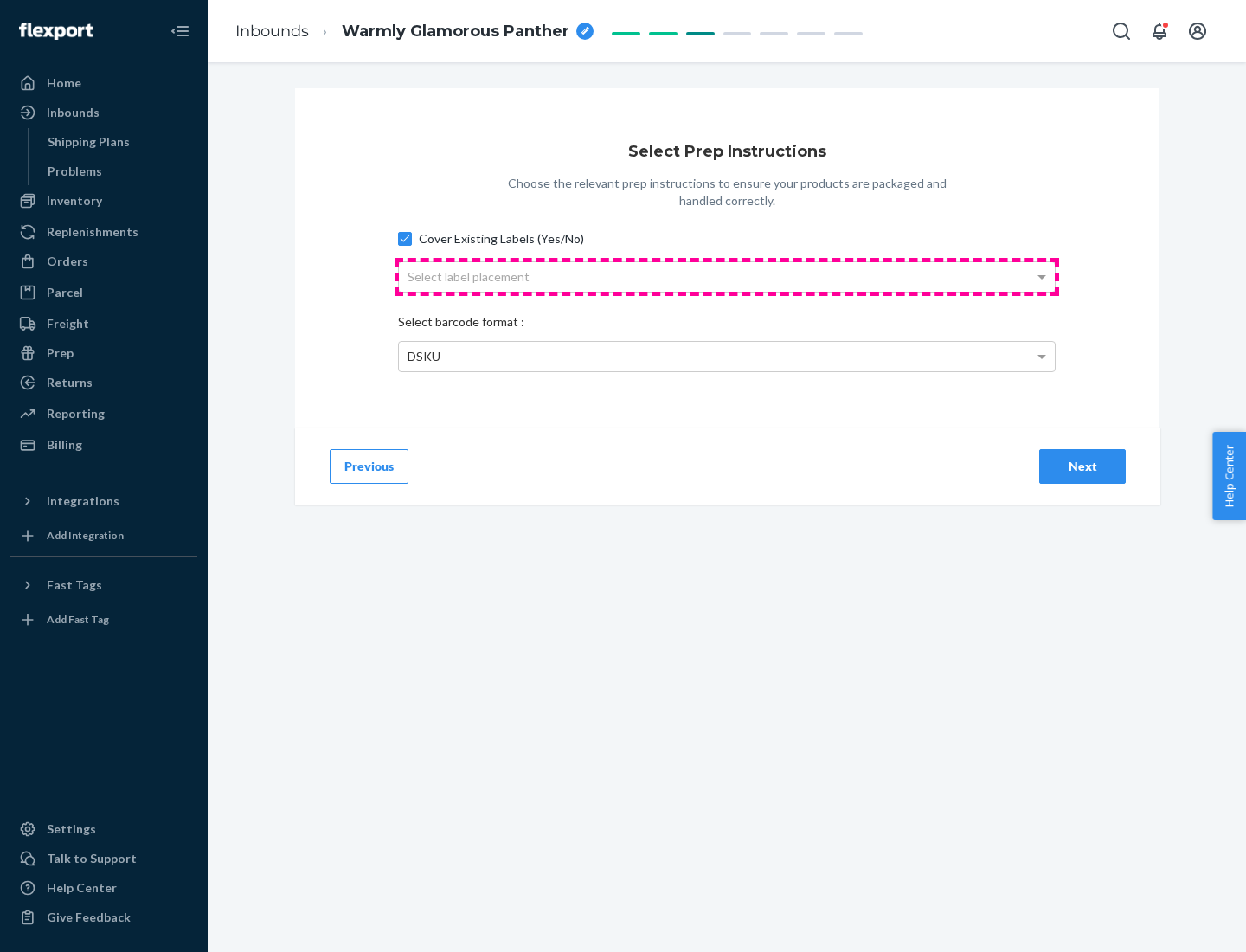
click at [727, 276] on div "Select label placement" at bounding box center [726, 277] width 656 height 30
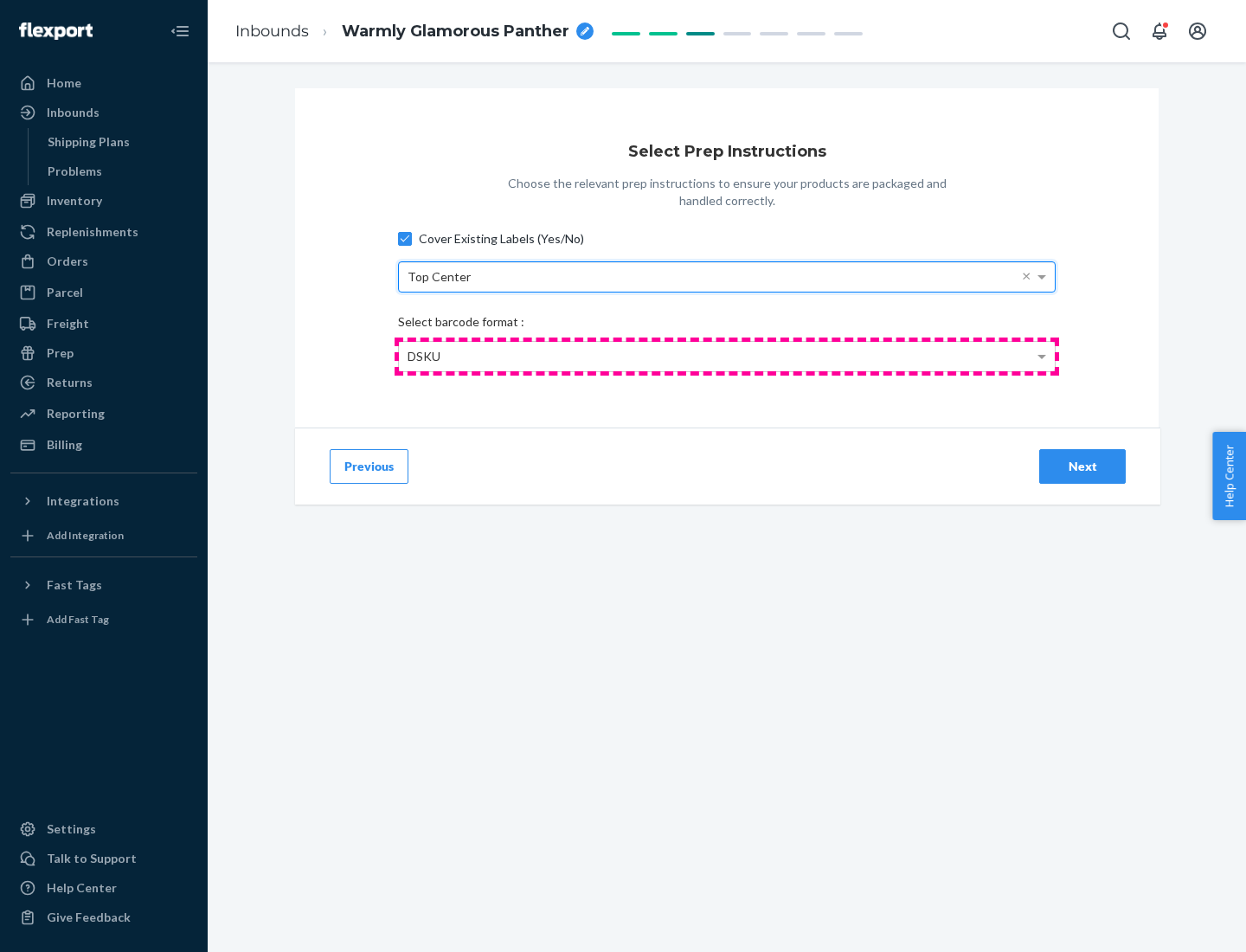
click at [727, 356] on div "DSKU" at bounding box center [726, 357] width 656 height 30
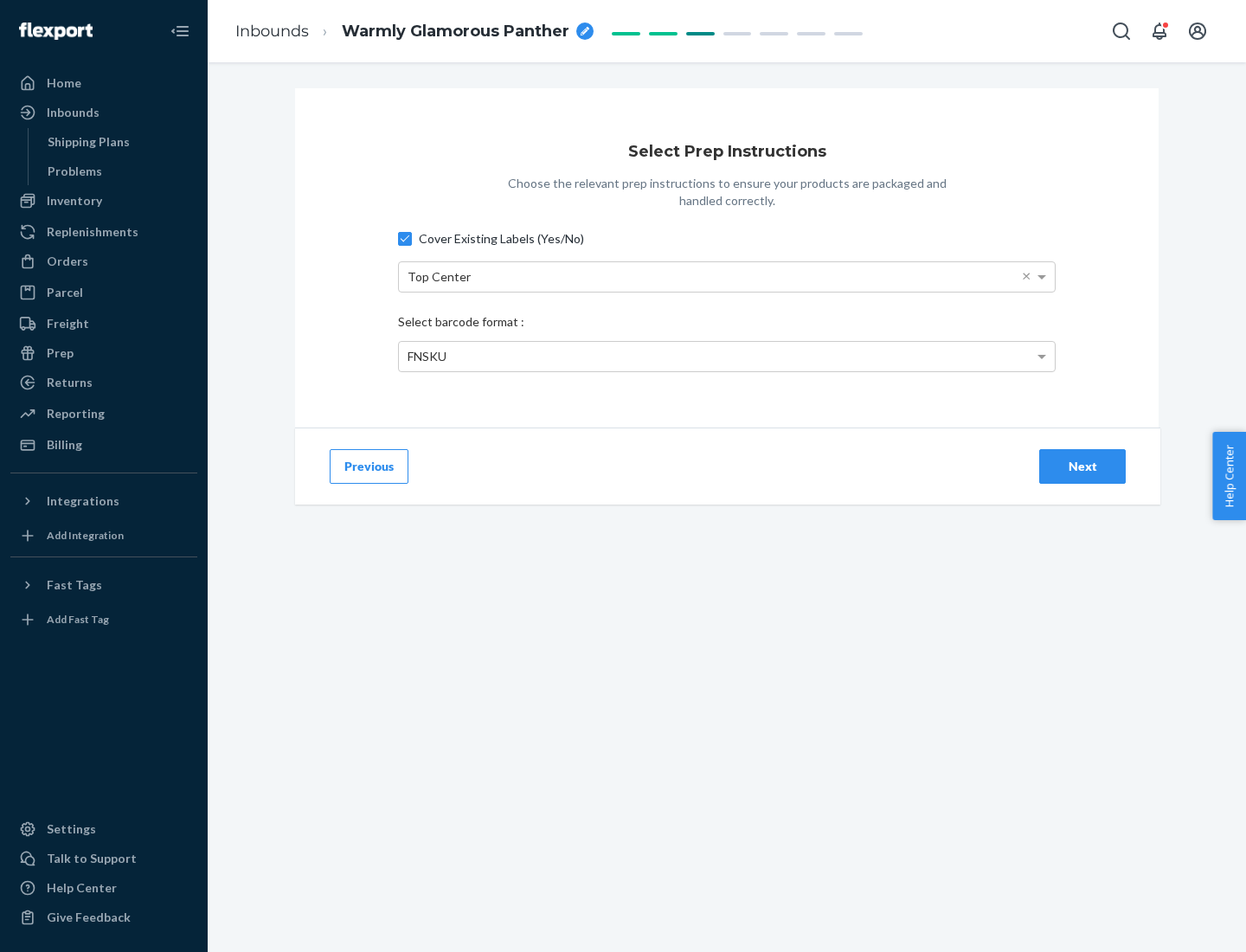
click at [1082, 466] on div "Next" at bounding box center [1082, 466] width 57 height 18
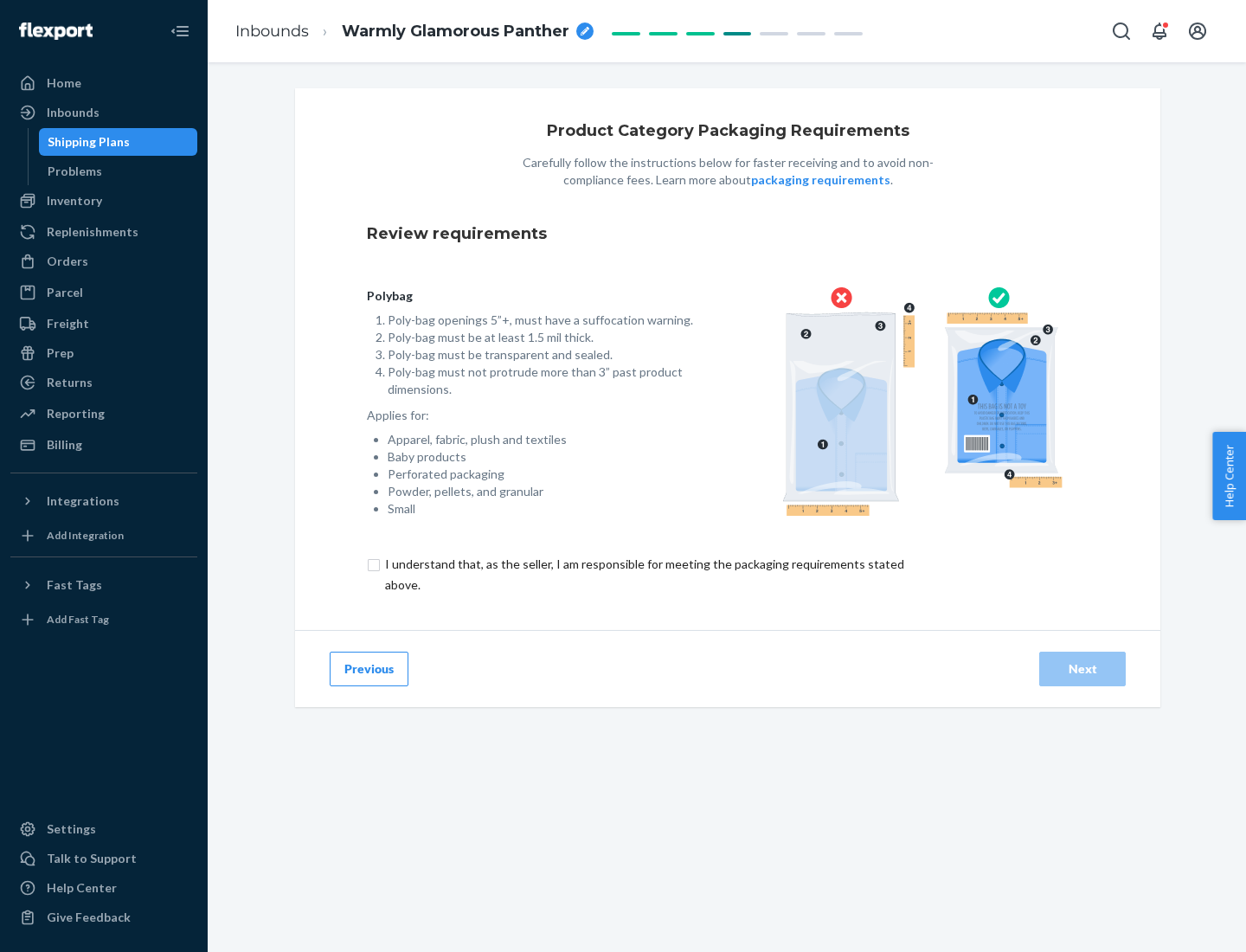
click at [643, 573] on input "checkbox" at bounding box center [654, 574] width 575 height 41
checkbox input "true"
click at [1082, 668] on div "Next" at bounding box center [1082, 668] width 57 height 18
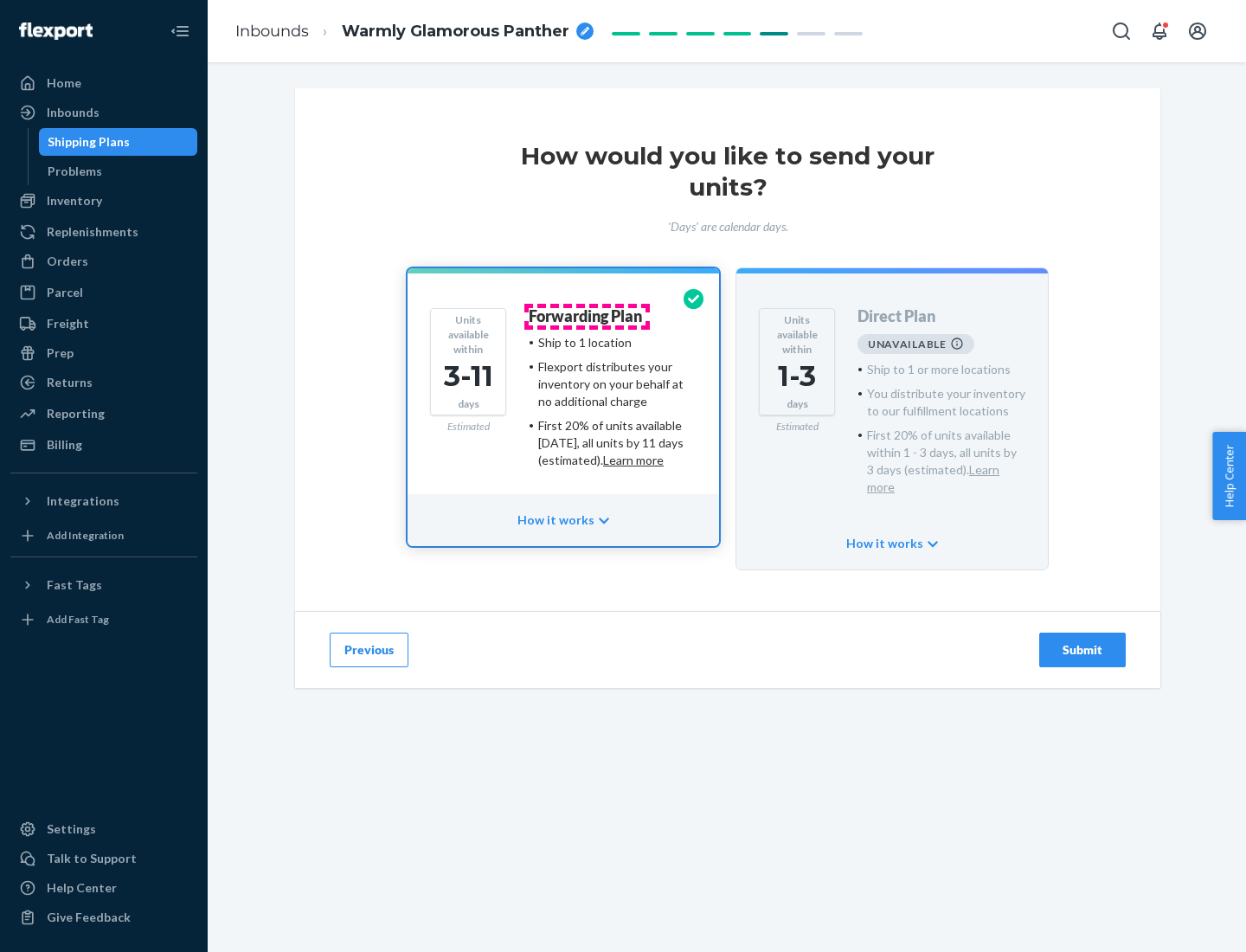
click at [586, 315] on h4 "Forwarding Plan" at bounding box center [584, 316] width 113 height 18
click at [1082, 641] on div "Submit" at bounding box center [1082, 650] width 57 height 18
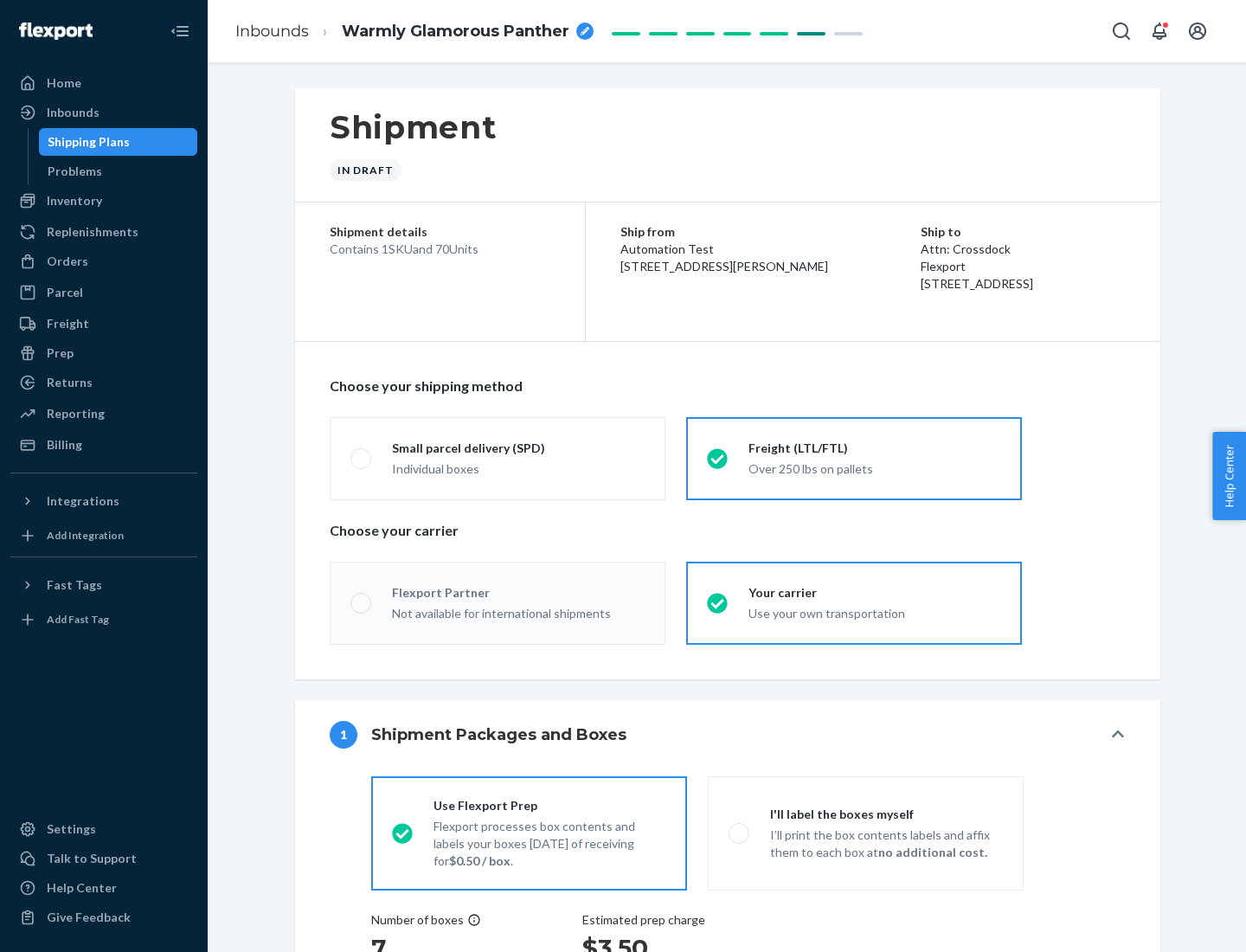
radio input "true"
radio input "false"
radio input "true"
radio input "false"
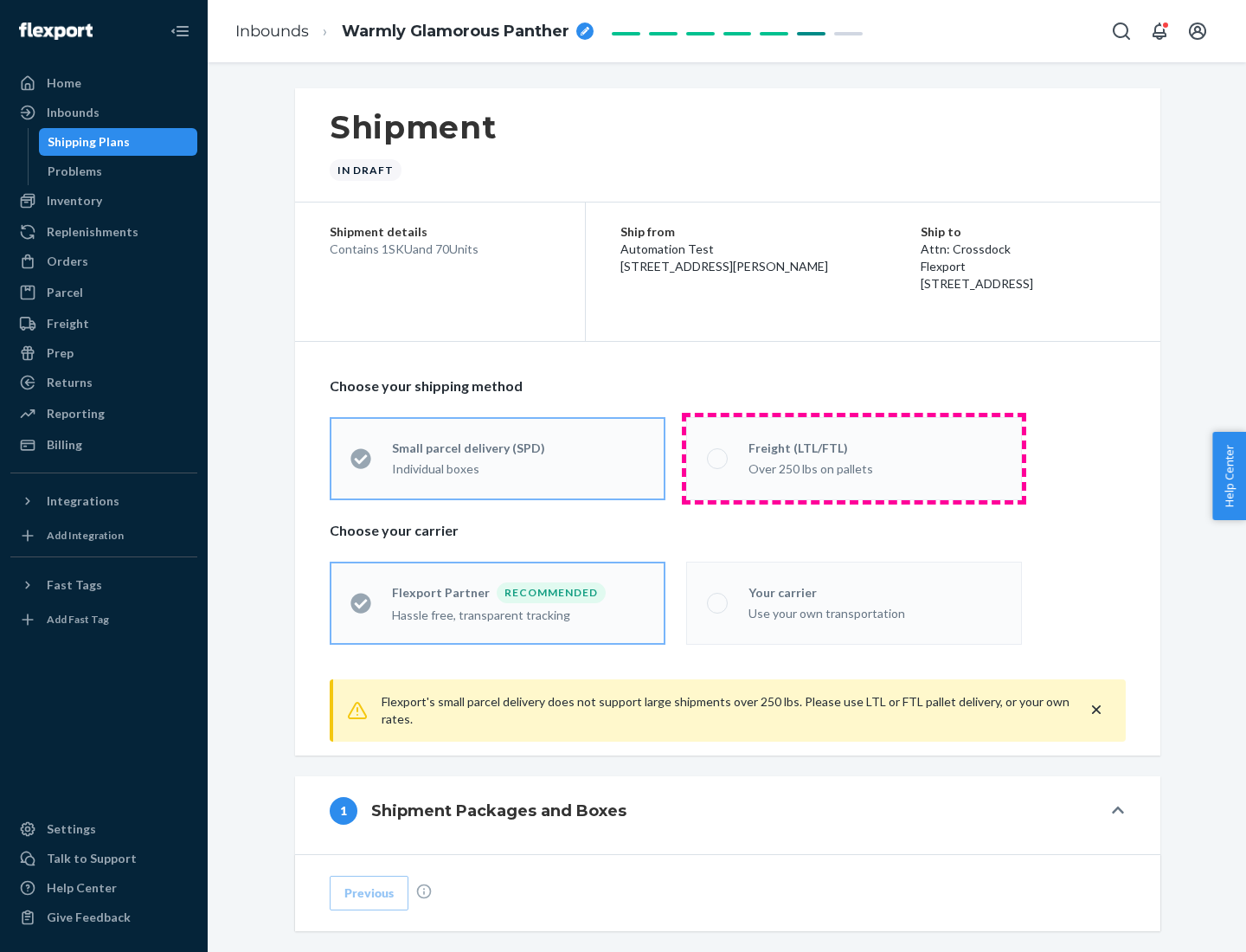
click at [854, 457] on div "Over 250 lbs on pallets" at bounding box center [875, 467] width 253 height 21
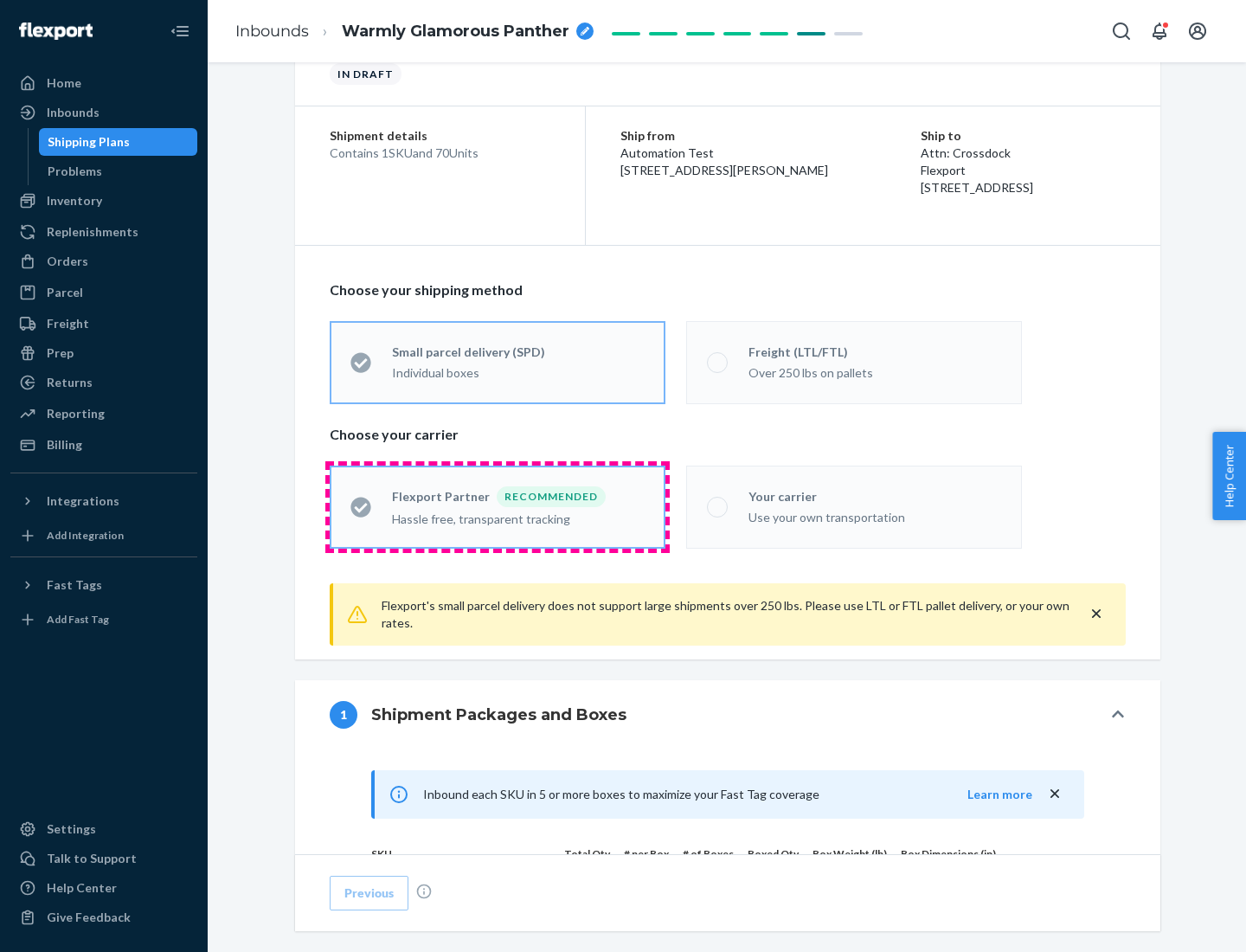
click at [497, 507] on div "Hassle free, transparent tracking" at bounding box center [518, 517] width 253 height 21
